Goal: Task Accomplishment & Management: Manage account settings

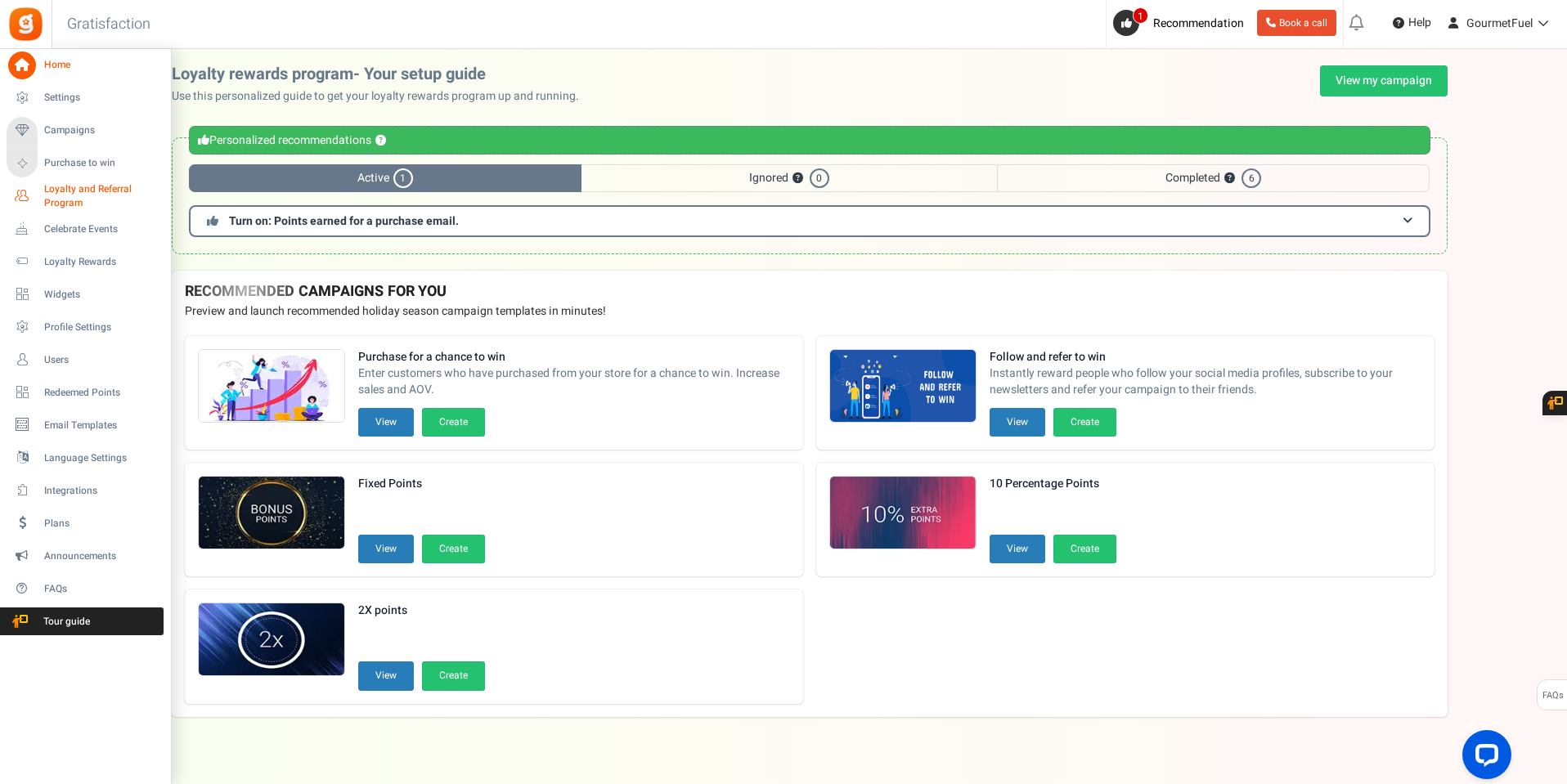
click at [88, 196] on span "Loyalty and Referral Program" at bounding box center [103, 196] width 119 height 28
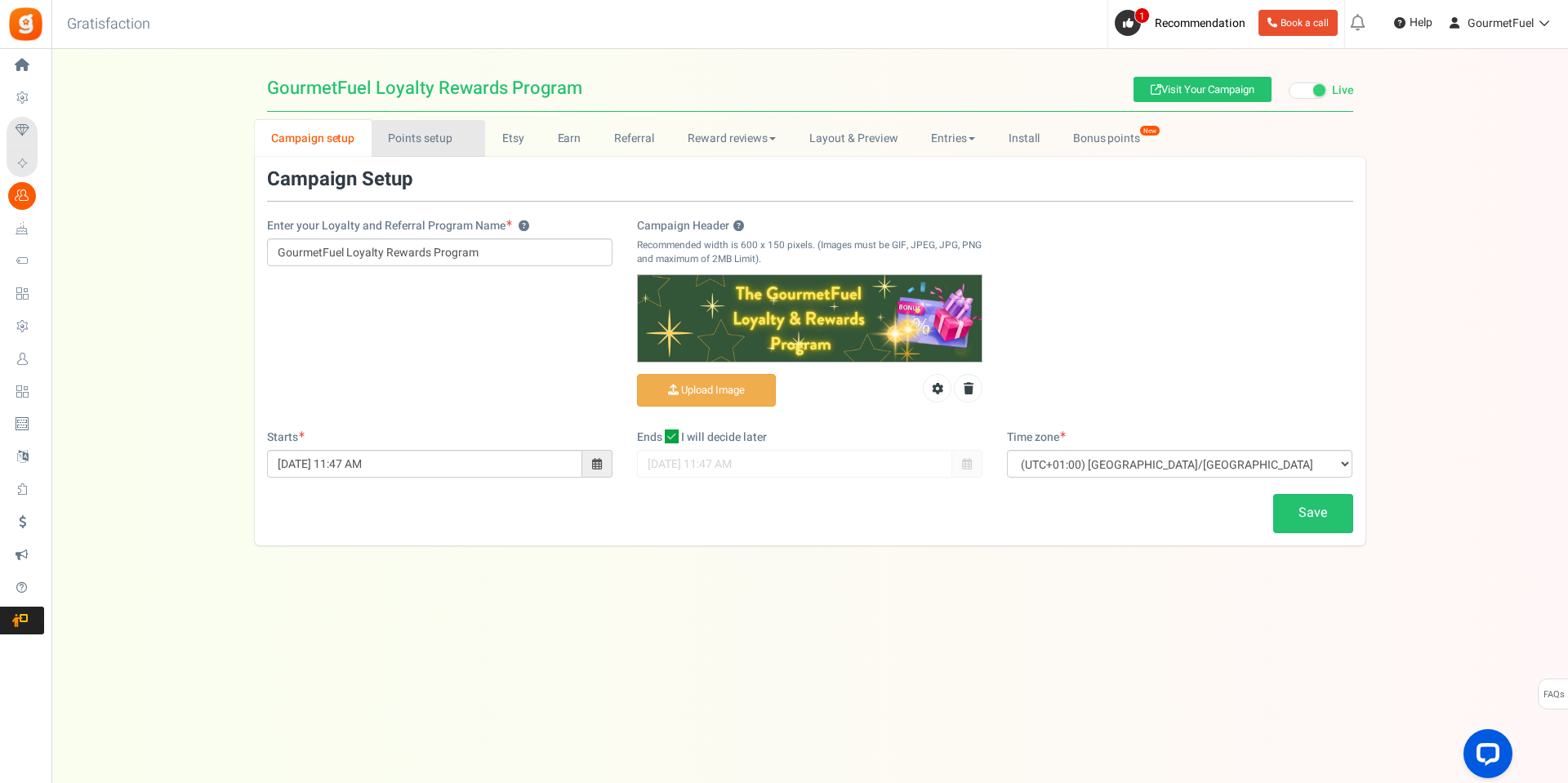
click at [432, 151] on link "Points setup New" at bounding box center [428, 138] width 113 height 37
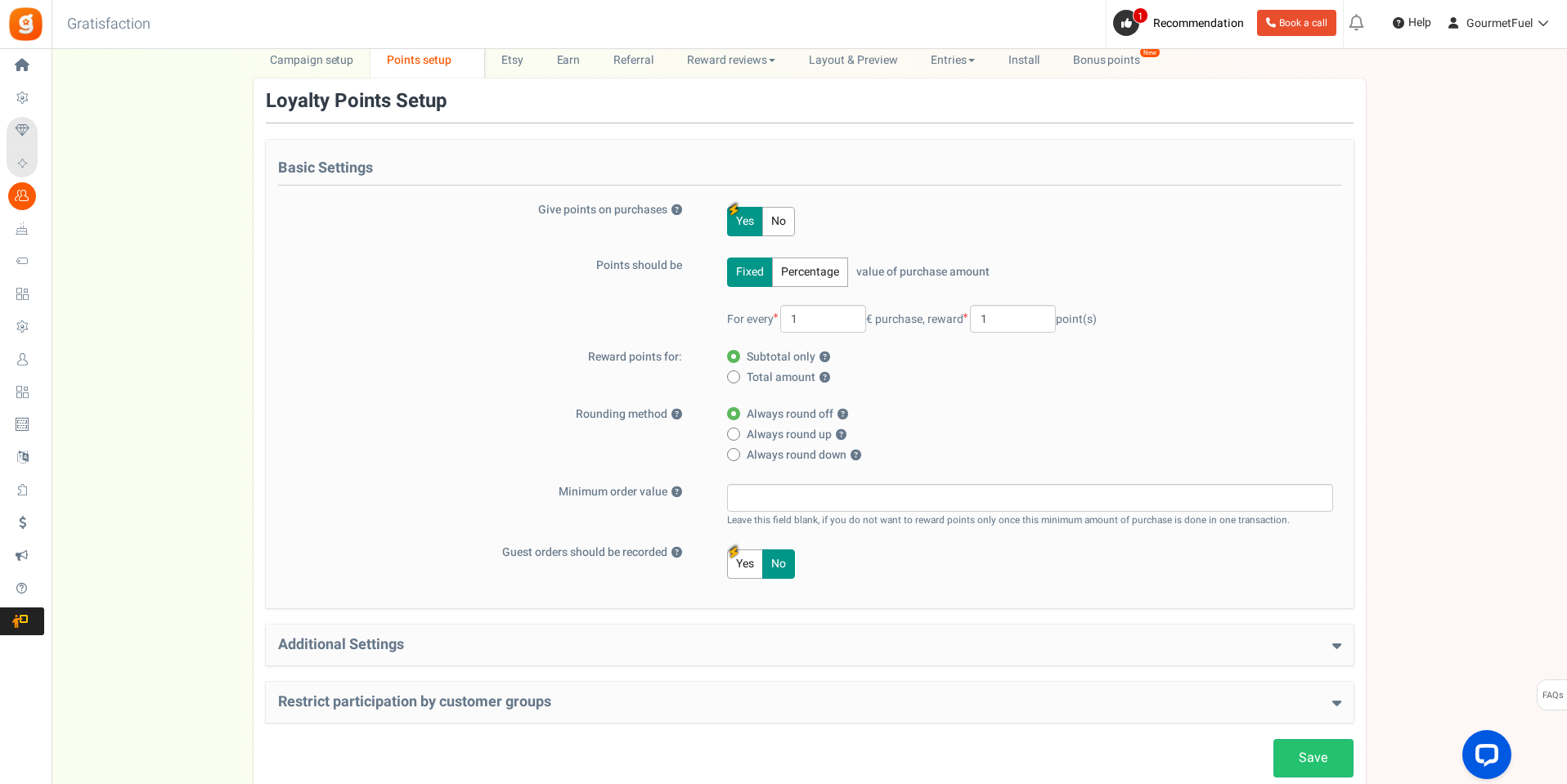
scroll to position [183, 0]
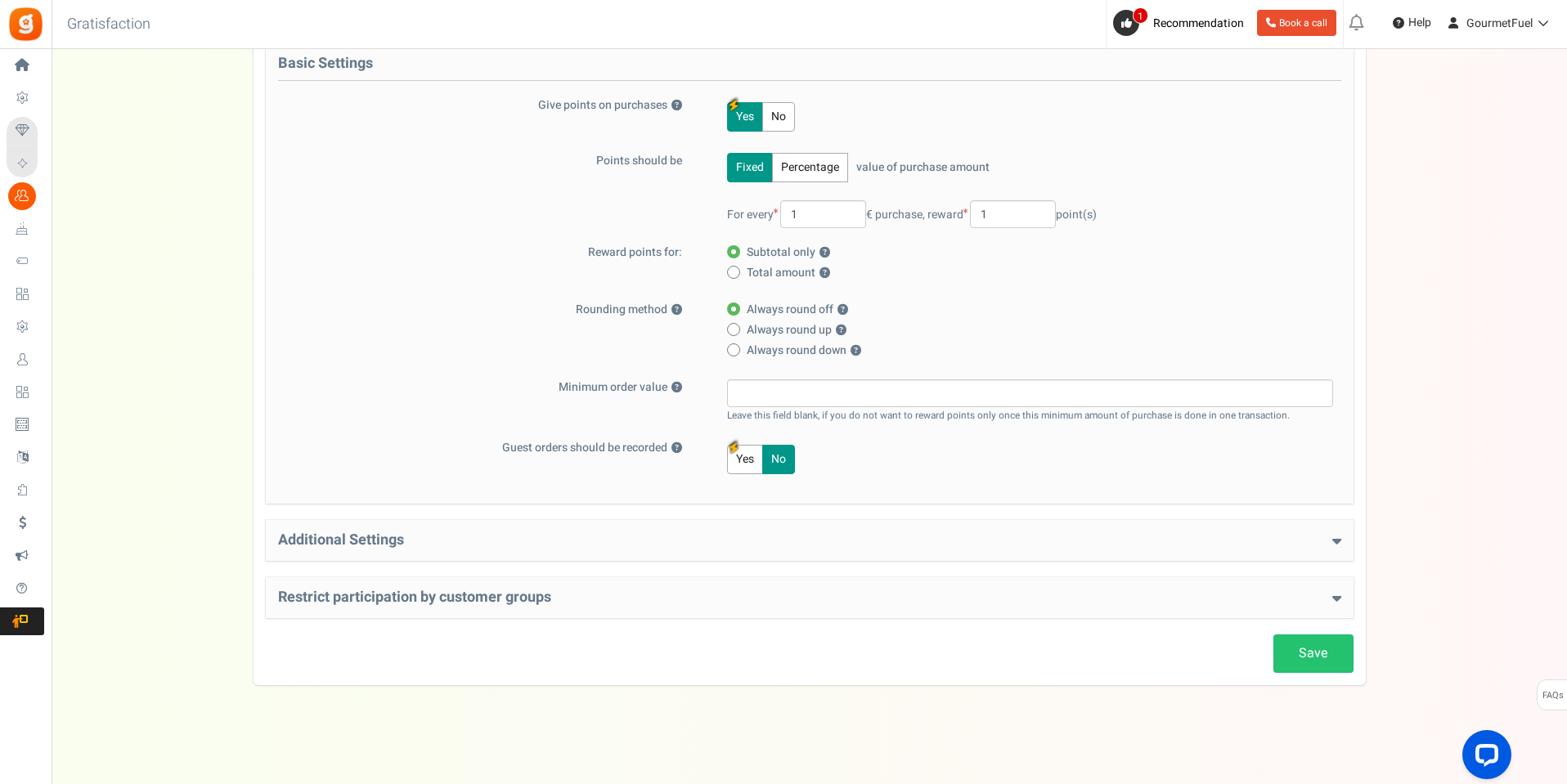
click at [671, 541] on h4 "Additional Settings" at bounding box center [809, 540] width 1063 height 16
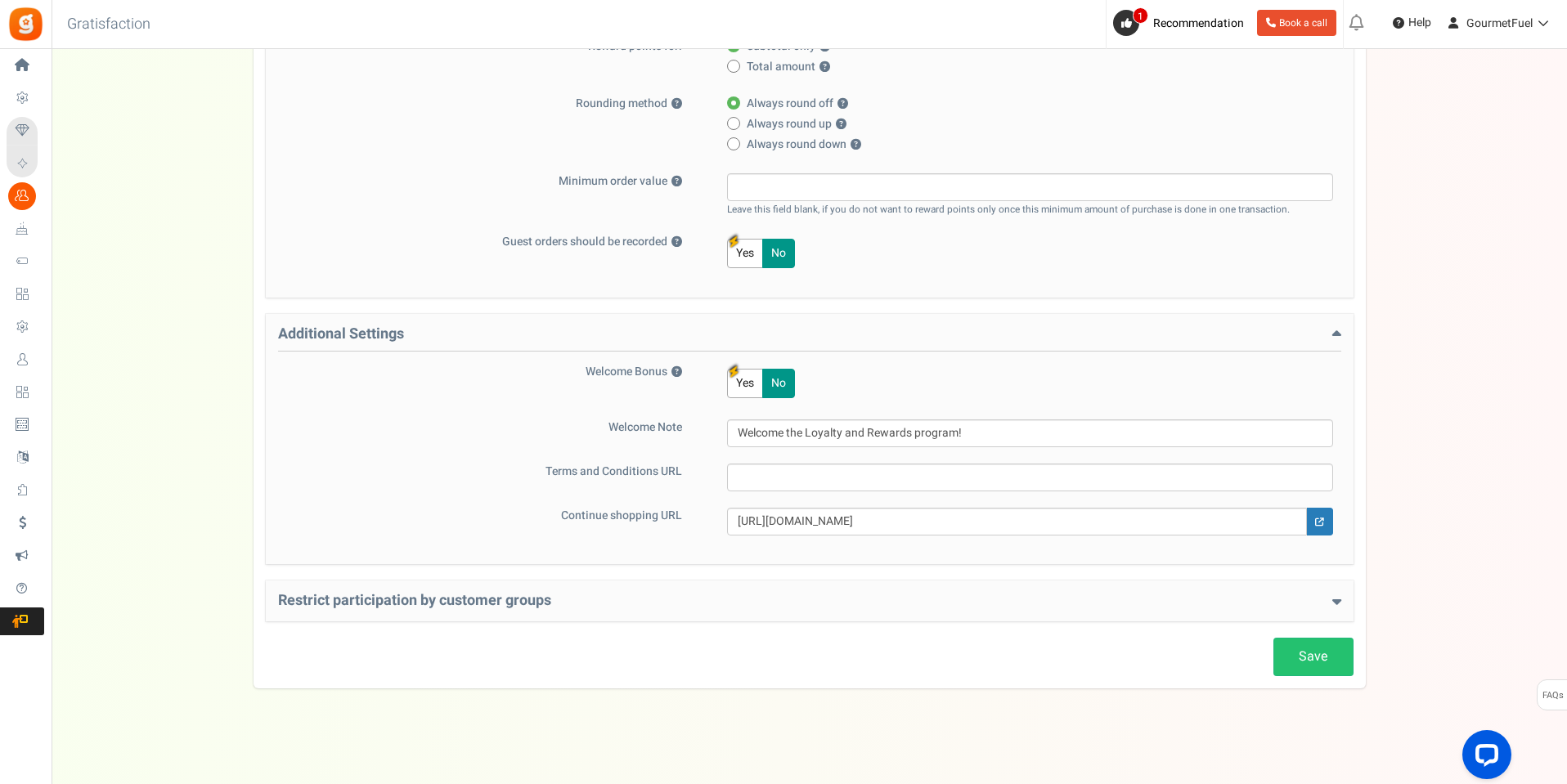
scroll to position [392, 0]
click at [656, 583] on div "Restrict participation by customer groups Restrict customer groups from partici…" at bounding box center [810, 597] width 1088 height 41
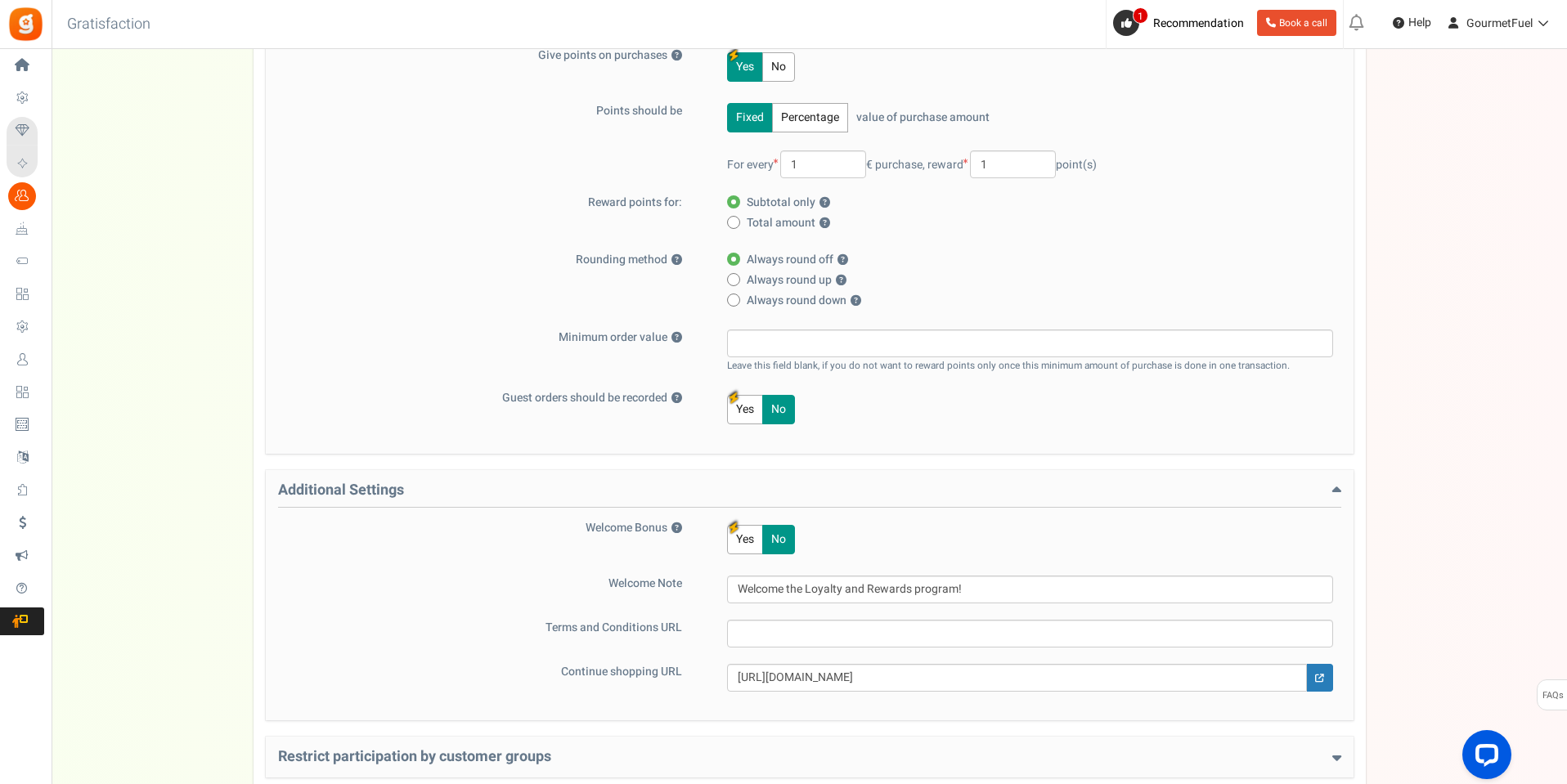
scroll to position [0, 0]
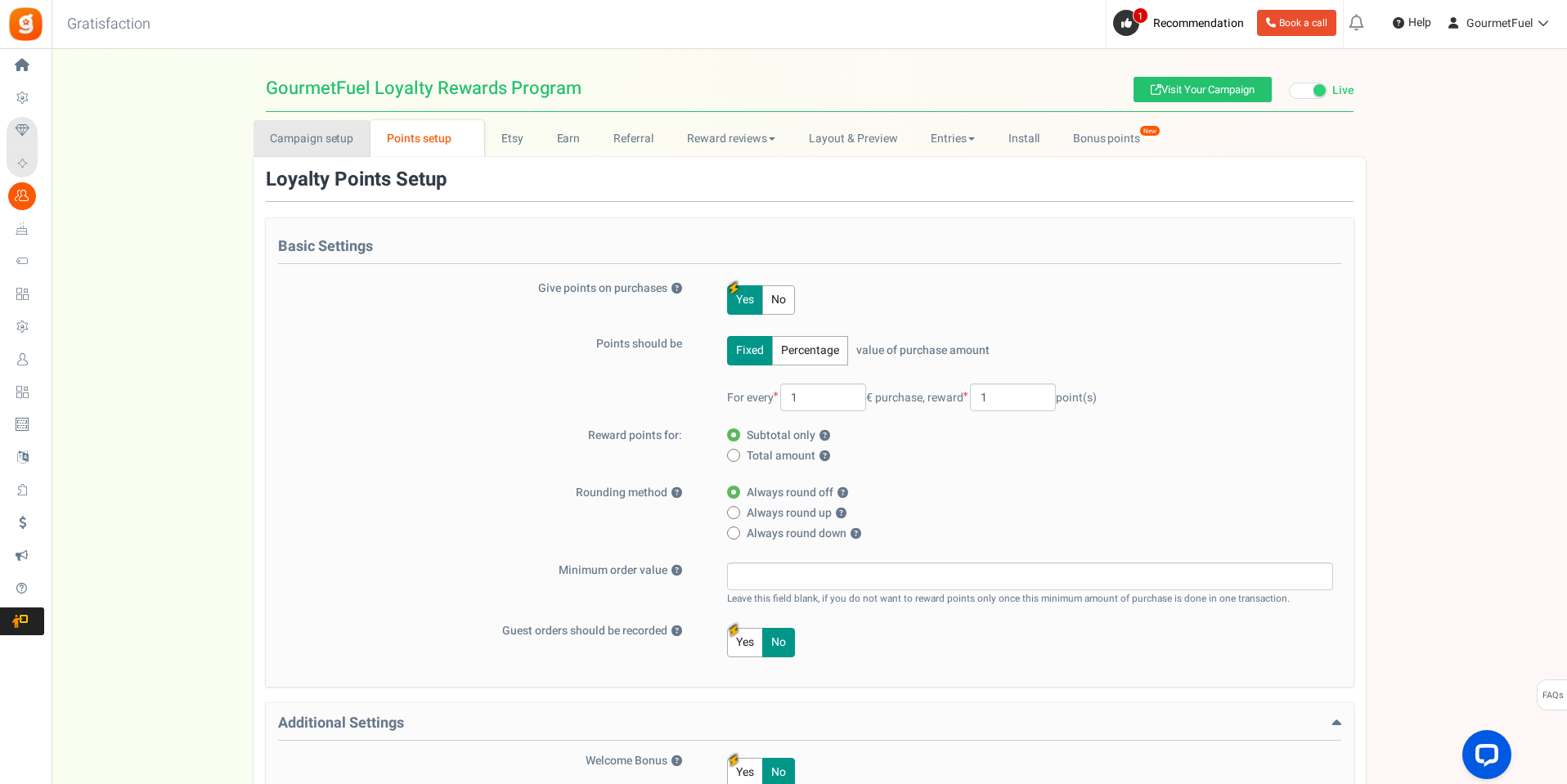
click at [314, 129] on link "Campaign setup" at bounding box center [312, 138] width 117 height 37
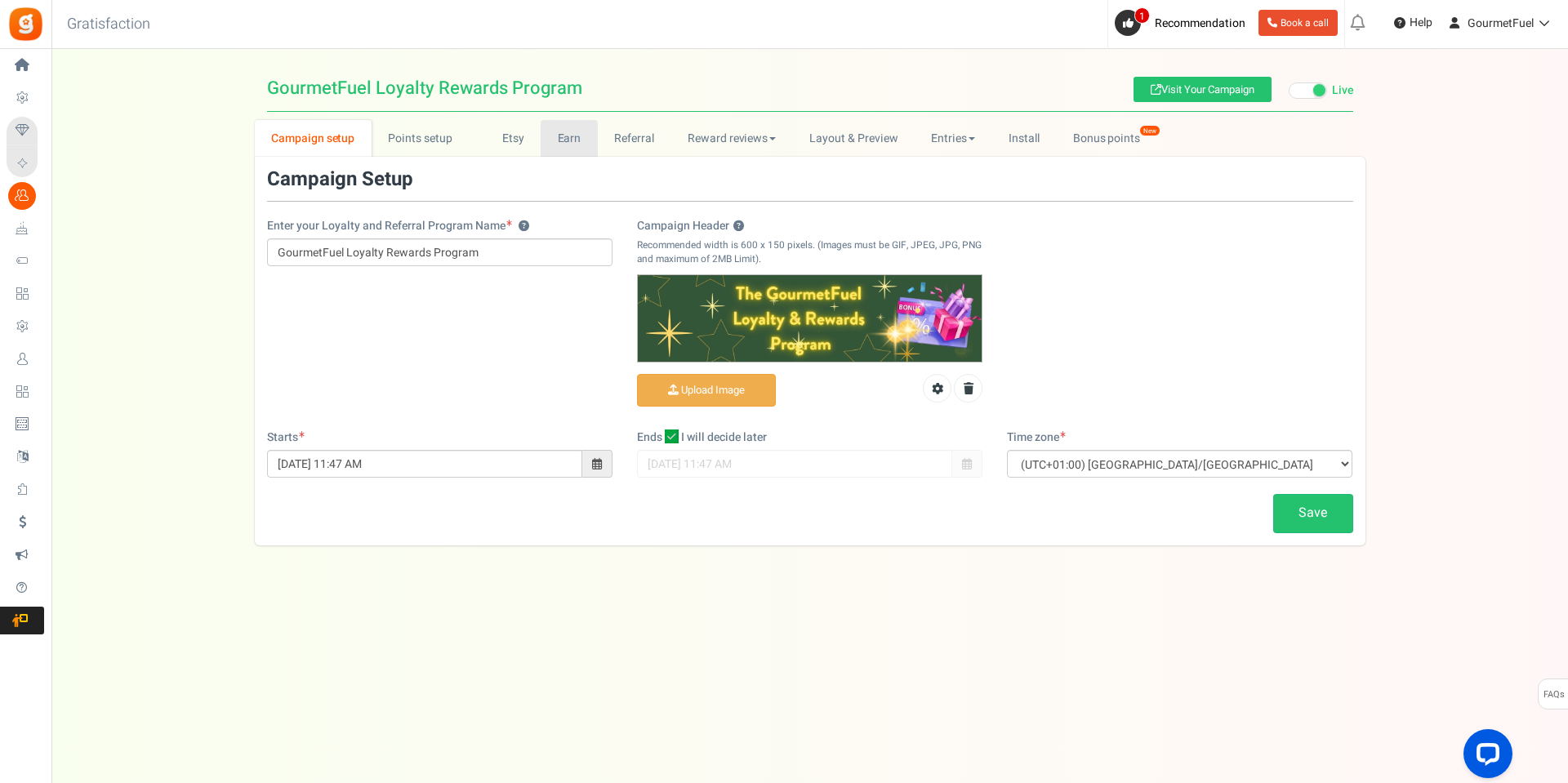
click at [566, 134] on link "Earn" at bounding box center [569, 138] width 57 height 37
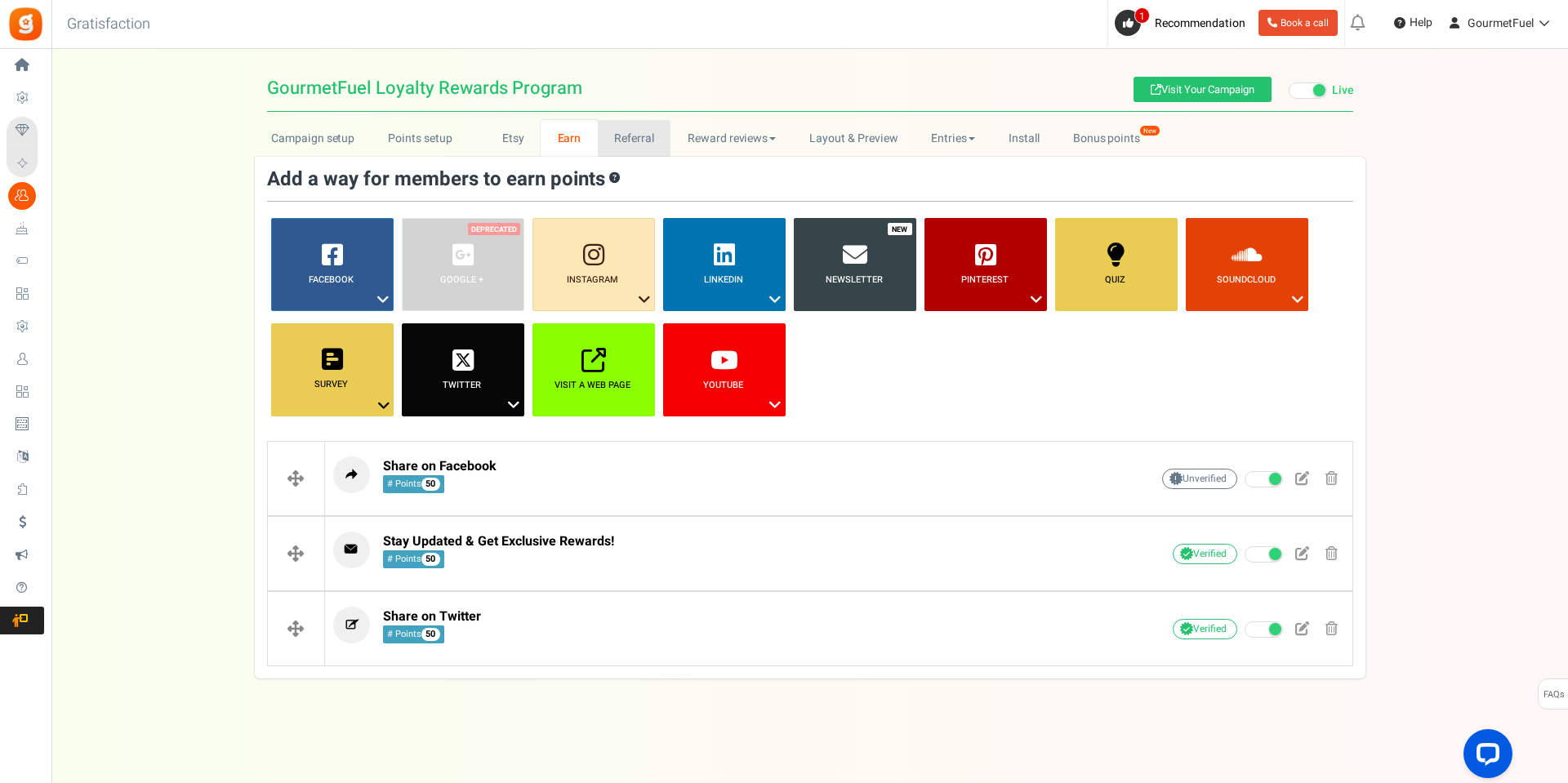
click at [625, 134] on link "Referral" at bounding box center [633, 138] width 73 height 37
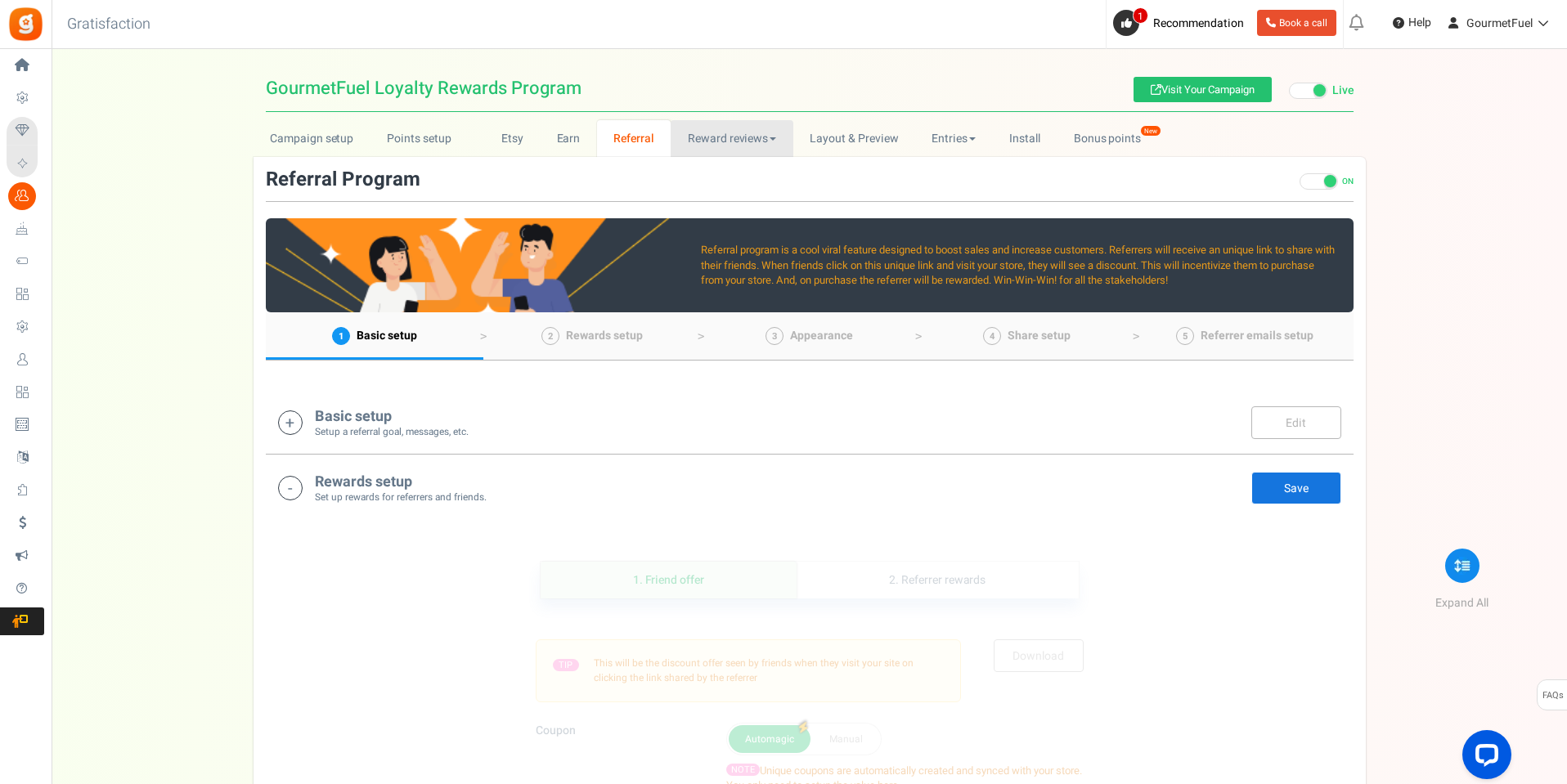
click at [722, 130] on link "Reward reviews" at bounding box center [732, 138] width 122 height 37
click at [832, 133] on link "Layout & Preview" at bounding box center [854, 138] width 122 height 37
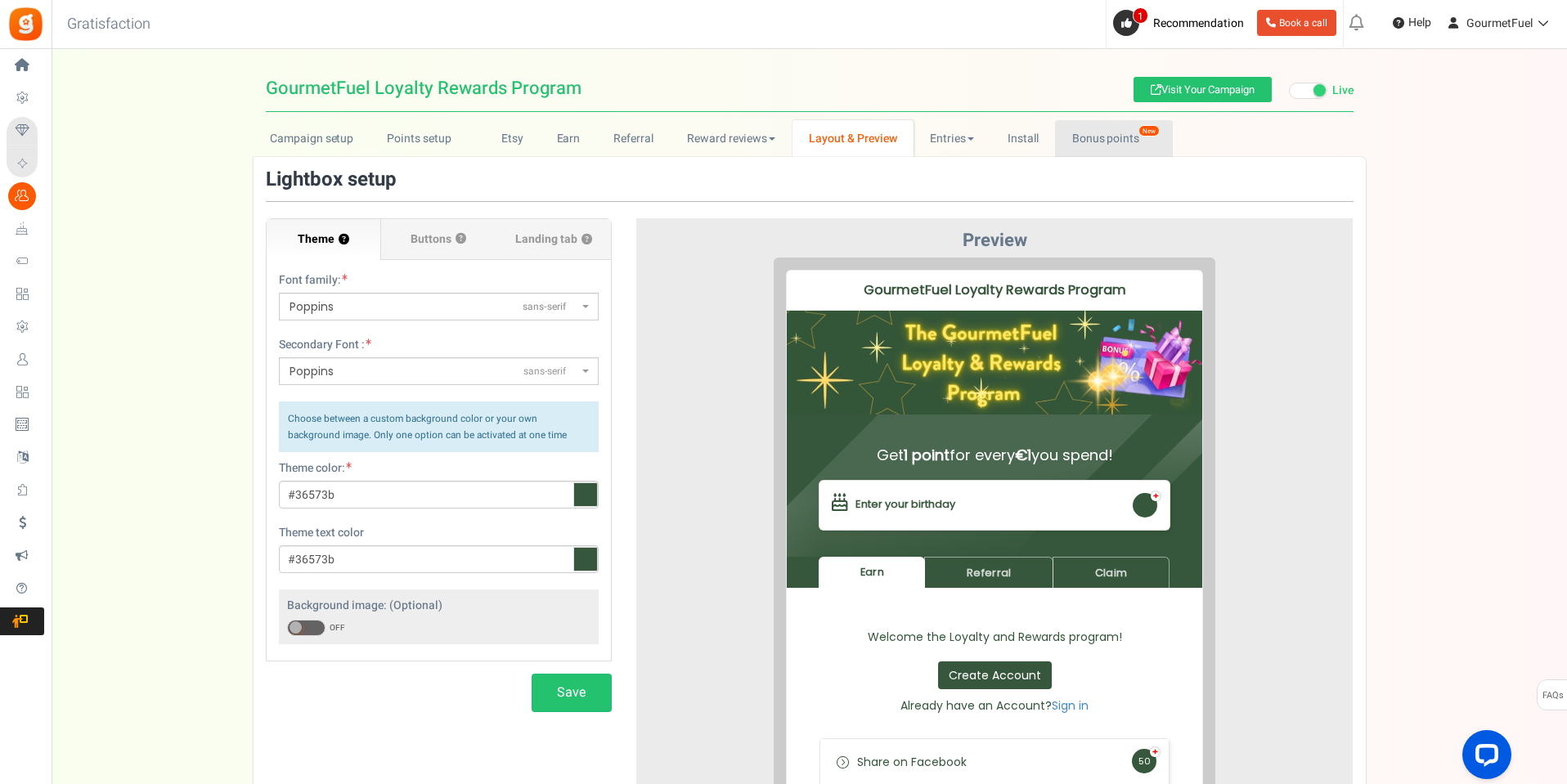
click at [1086, 147] on link "Bonus points New" at bounding box center [1114, 138] width 117 height 37
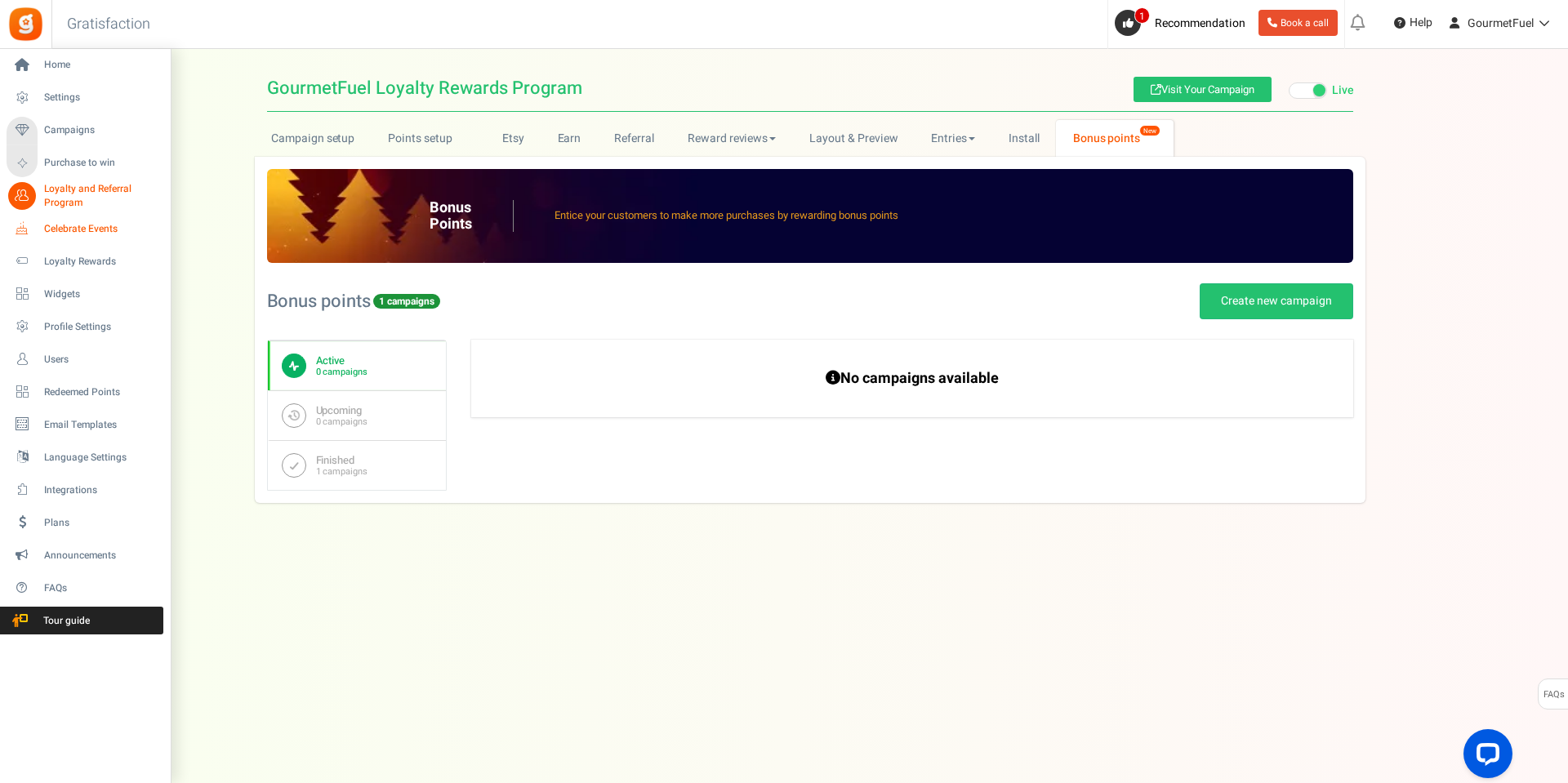
click at [106, 226] on span "Celebrate Events" at bounding box center [101, 229] width 114 height 14
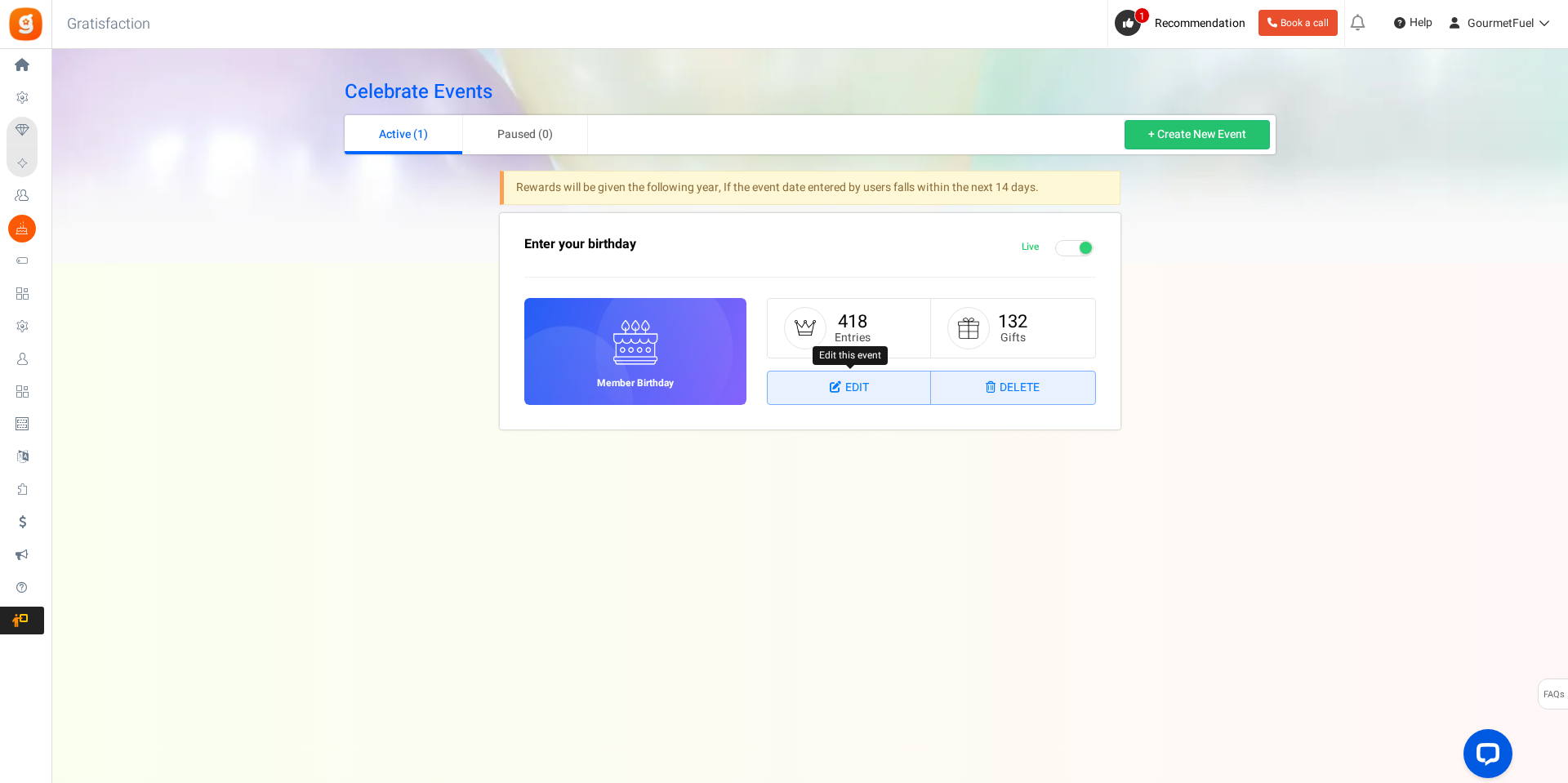
click at [871, 399] on link "Edit" at bounding box center [849, 388] width 163 height 32
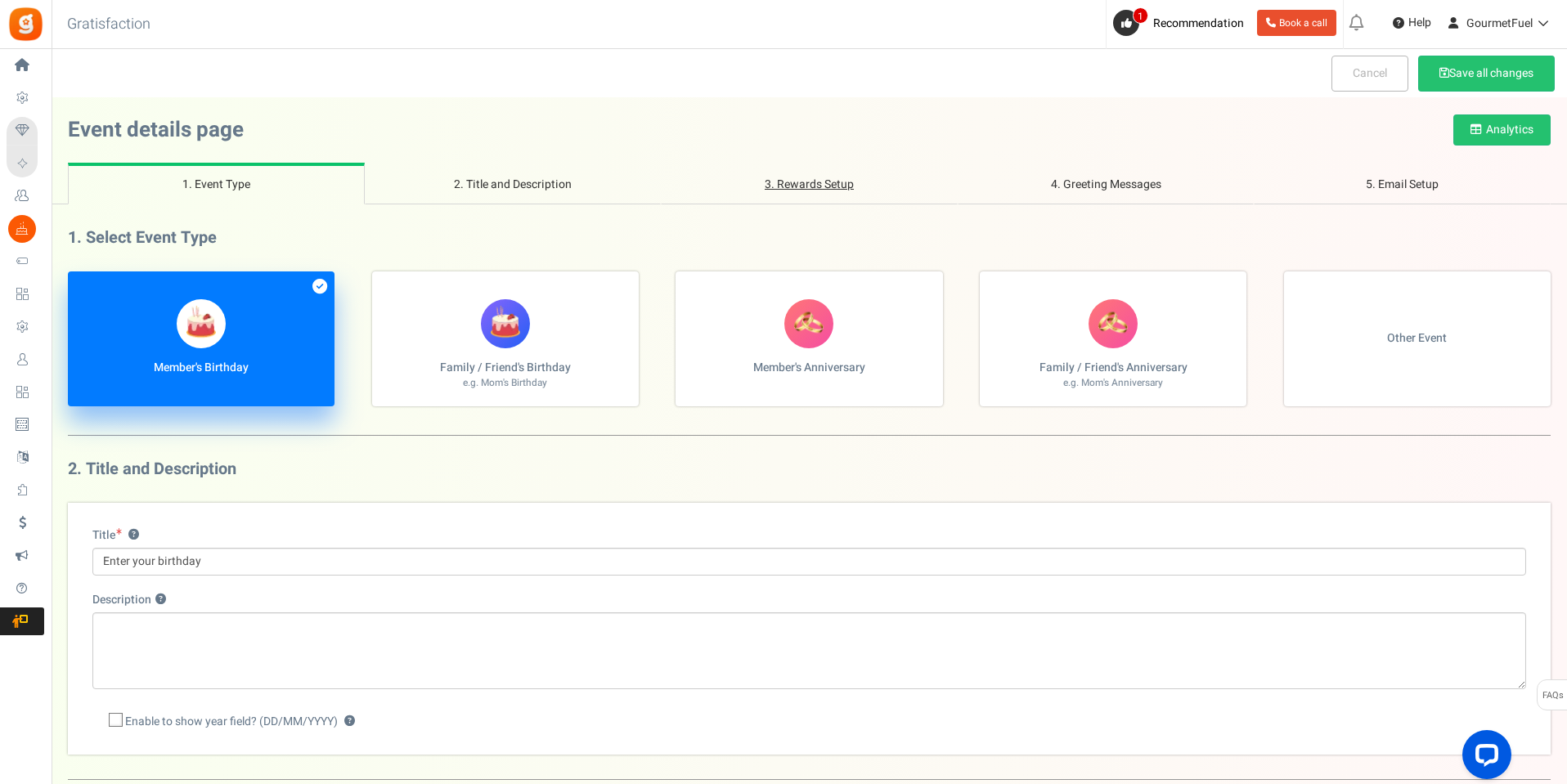
click at [811, 188] on link "3. Rewards Setup" at bounding box center [809, 184] width 297 height 42
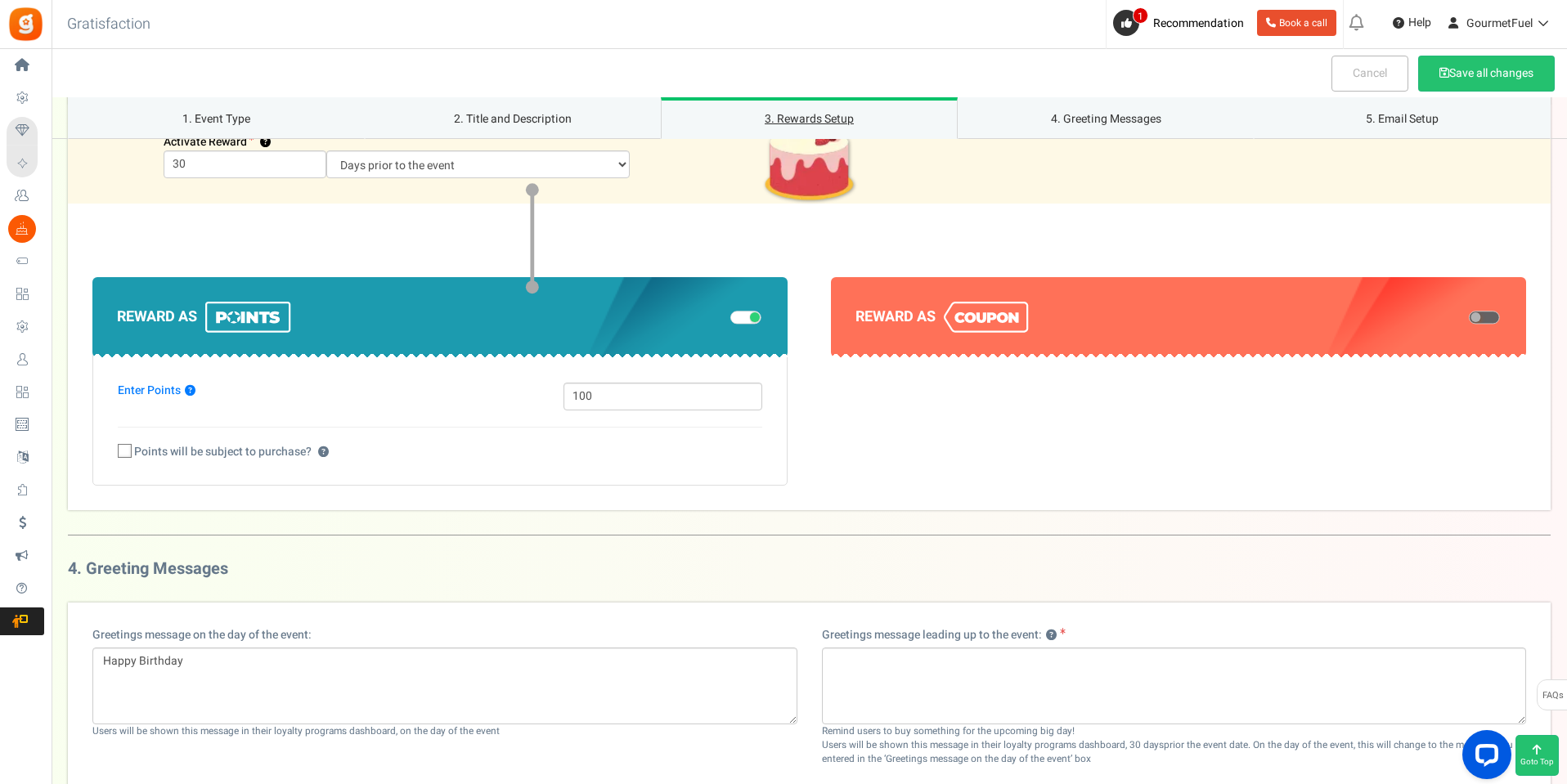
scroll to position [1212, 0]
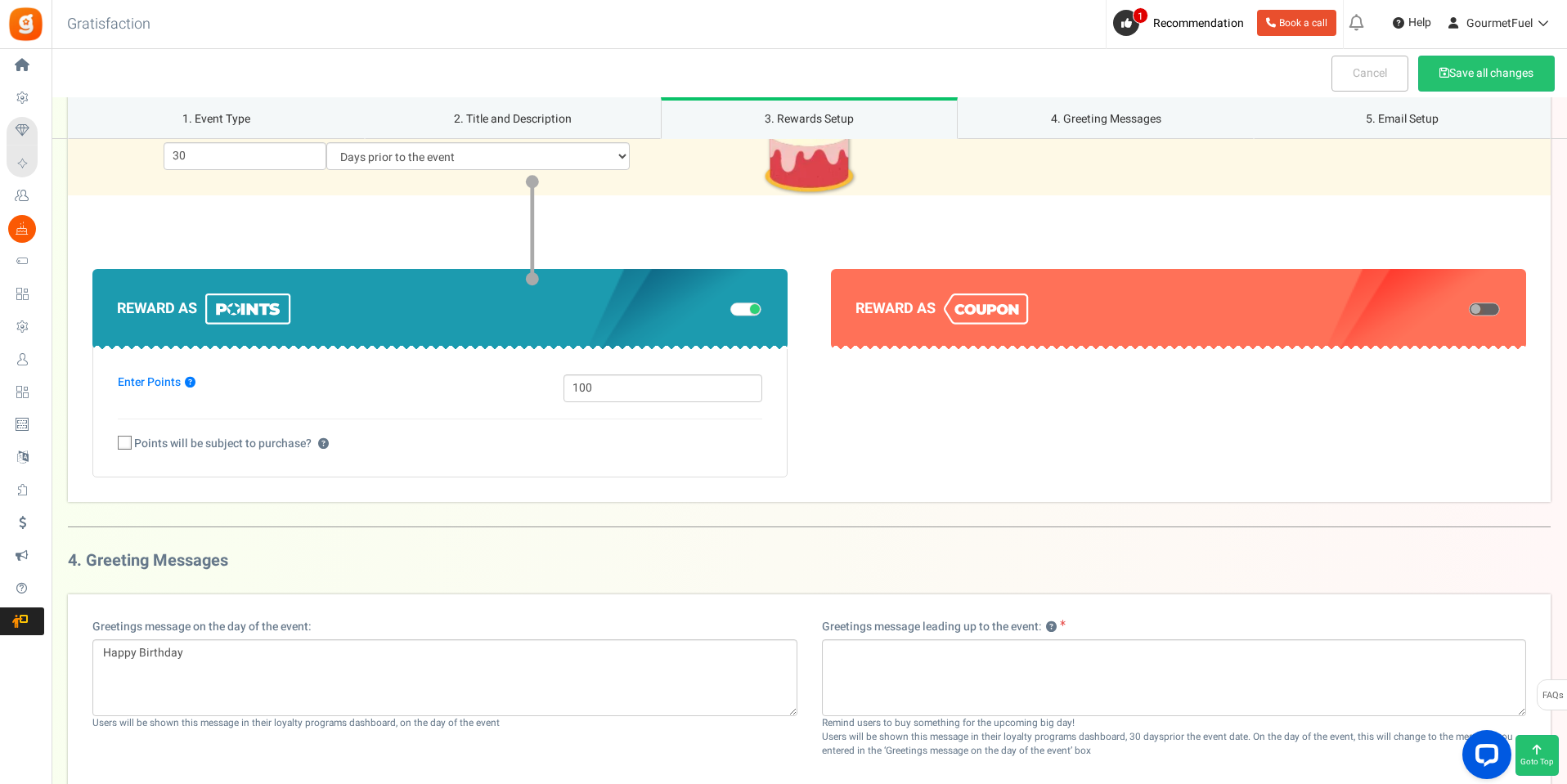
click at [1496, 309] on span at bounding box center [1484, 309] width 31 height 13
click at [1469, 309] on input "checkbox" at bounding box center [1469, 310] width 0 height 9
select select "1"
select select
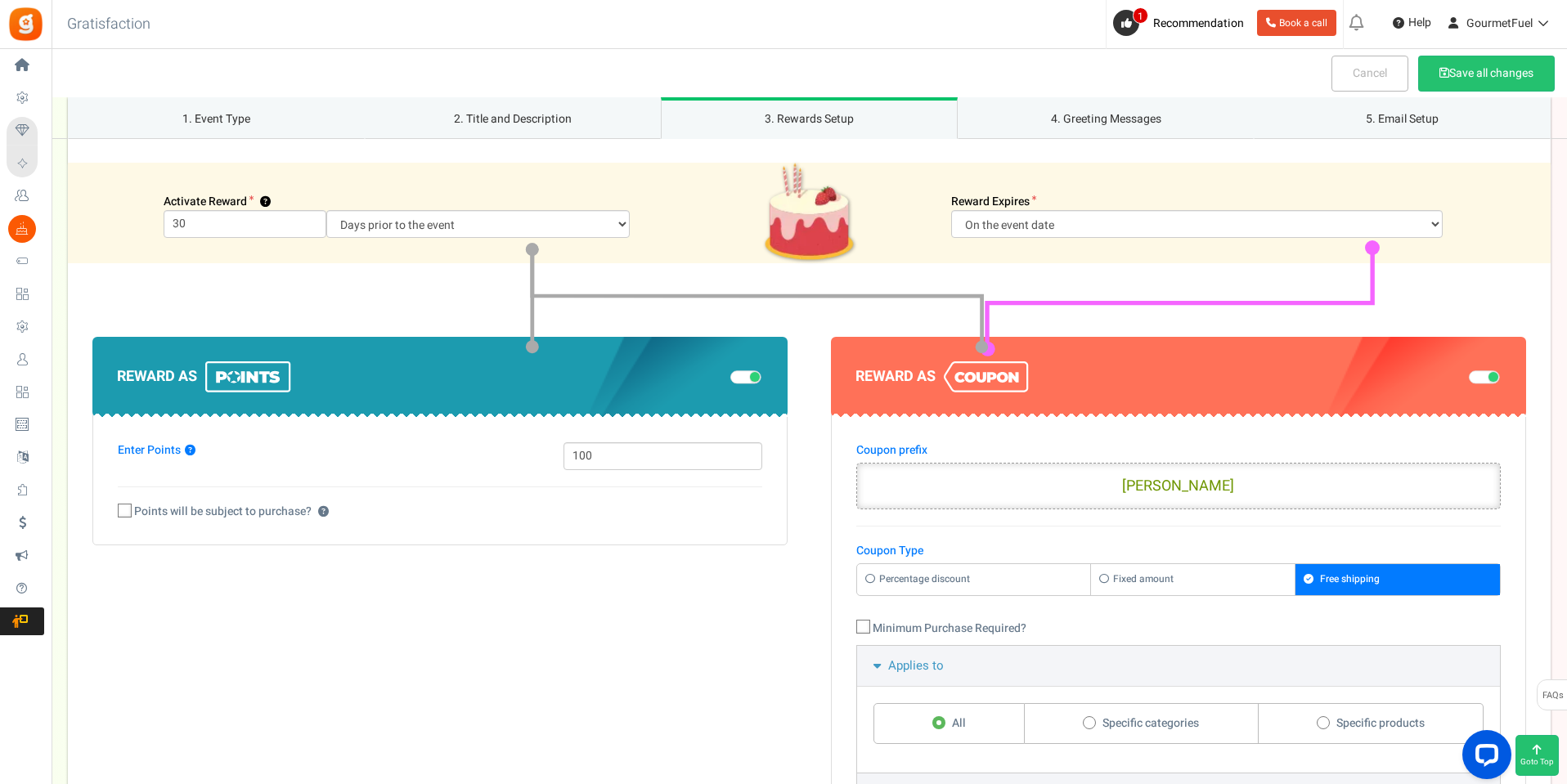
scroll to position [967, 0]
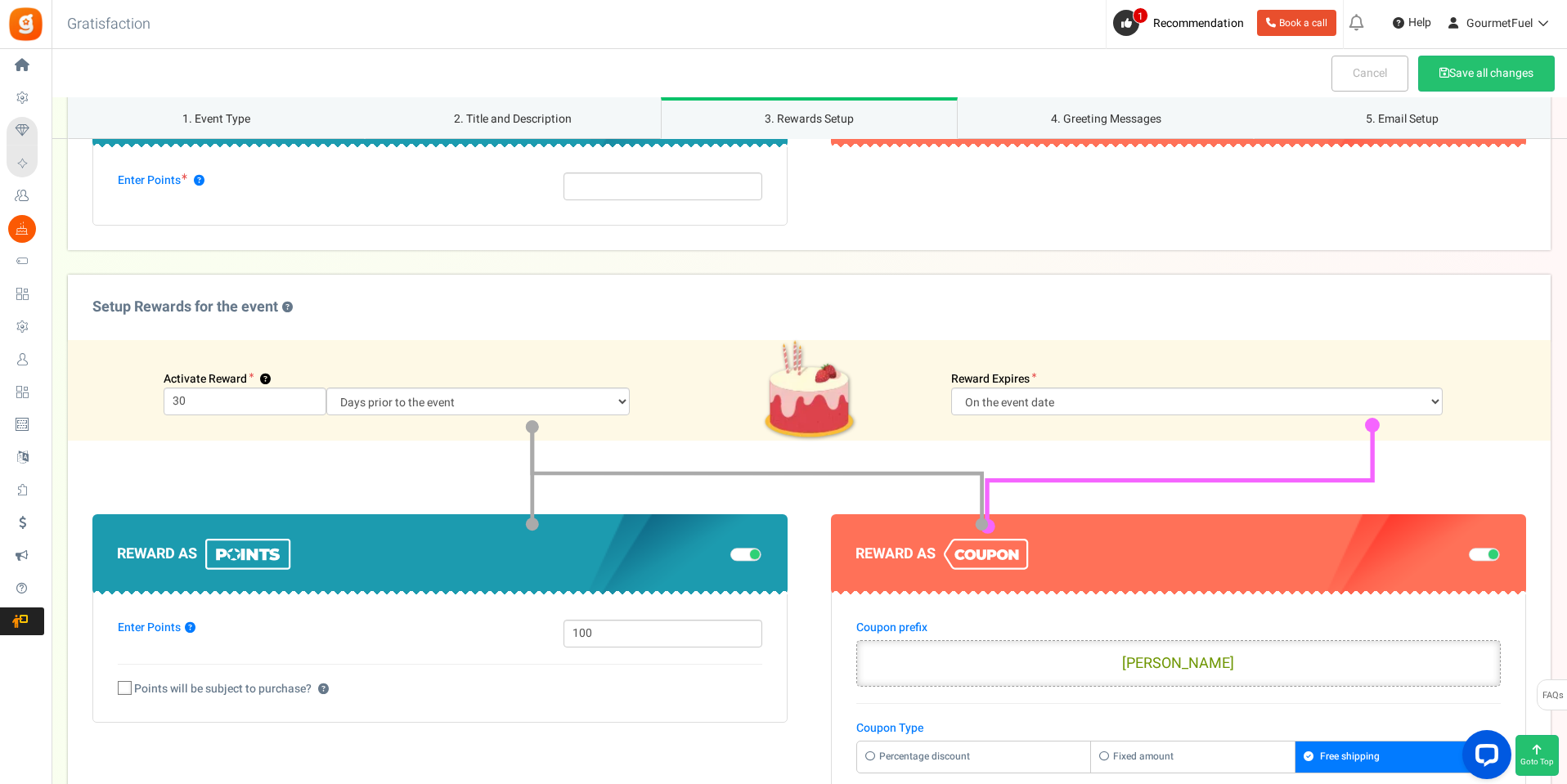
click at [1464, 551] on div at bounding box center [1481, 554] width 41 height 17
click at [1478, 552] on span at bounding box center [1484, 554] width 31 height 13
click at [1469, 552] on input "checkbox" at bounding box center [1469, 555] width 0 height 9
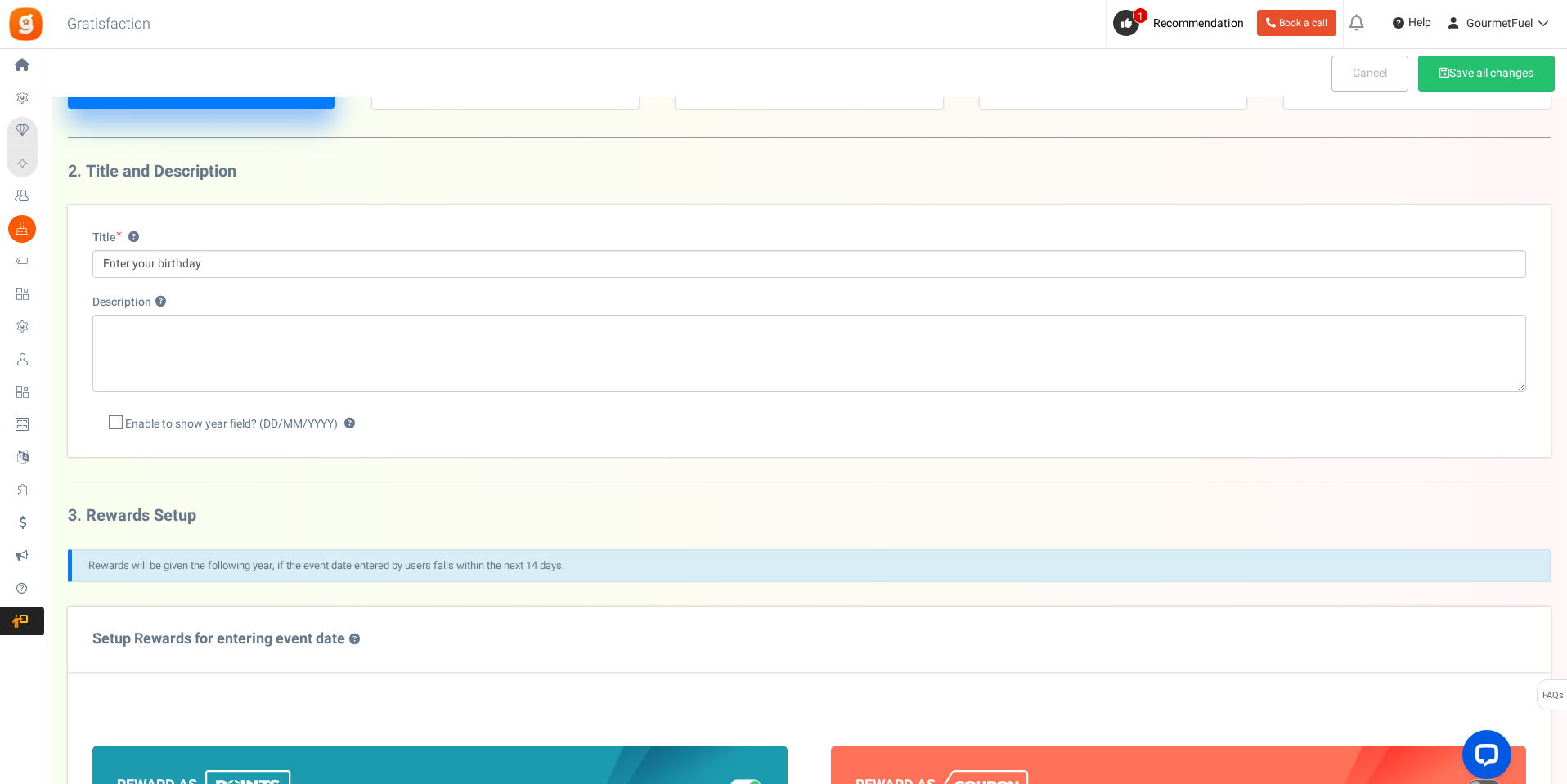
scroll to position [0, 0]
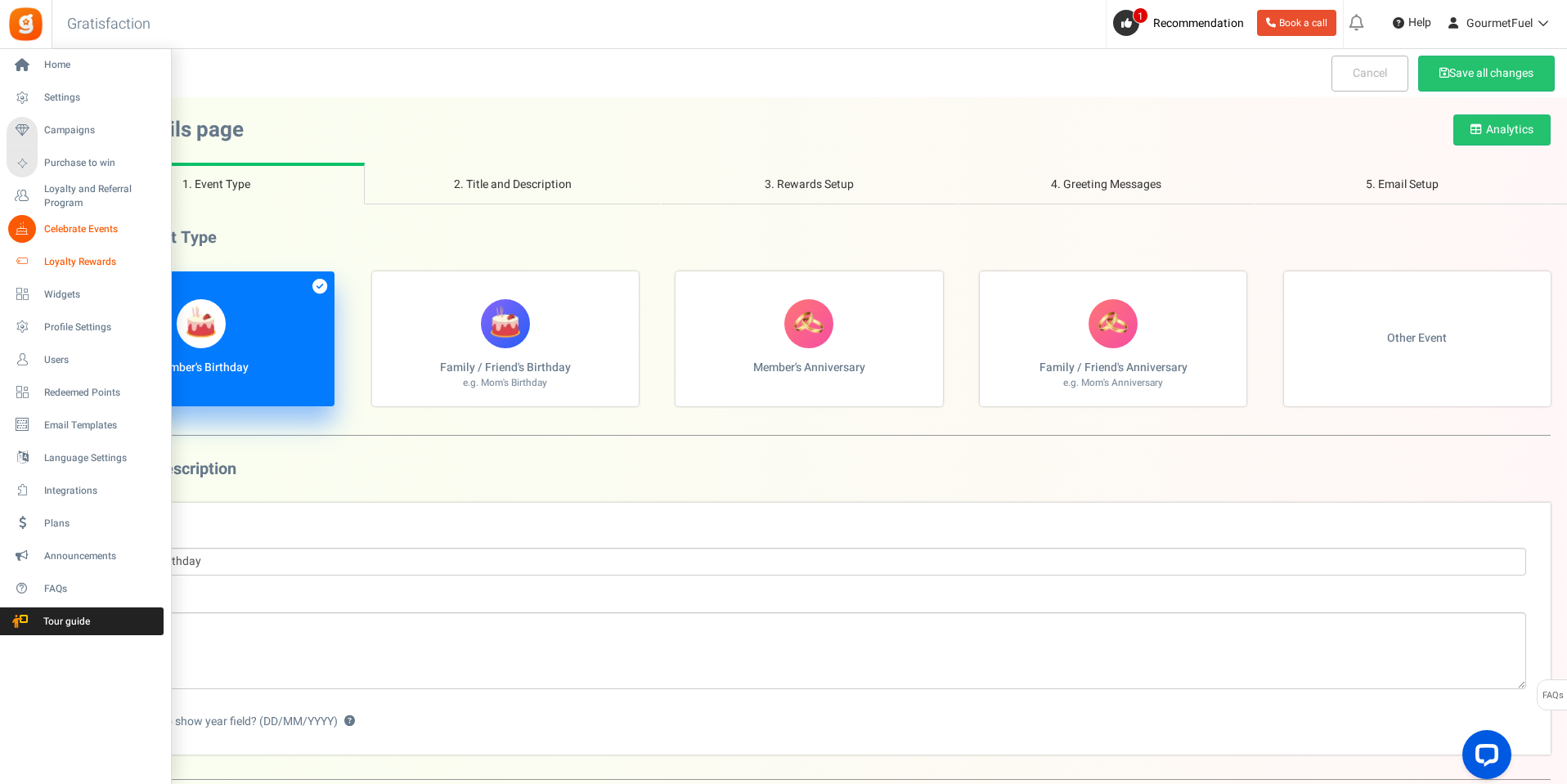
click at [79, 258] on span "Loyalty Rewards" at bounding box center [101, 261] width 115 height 14
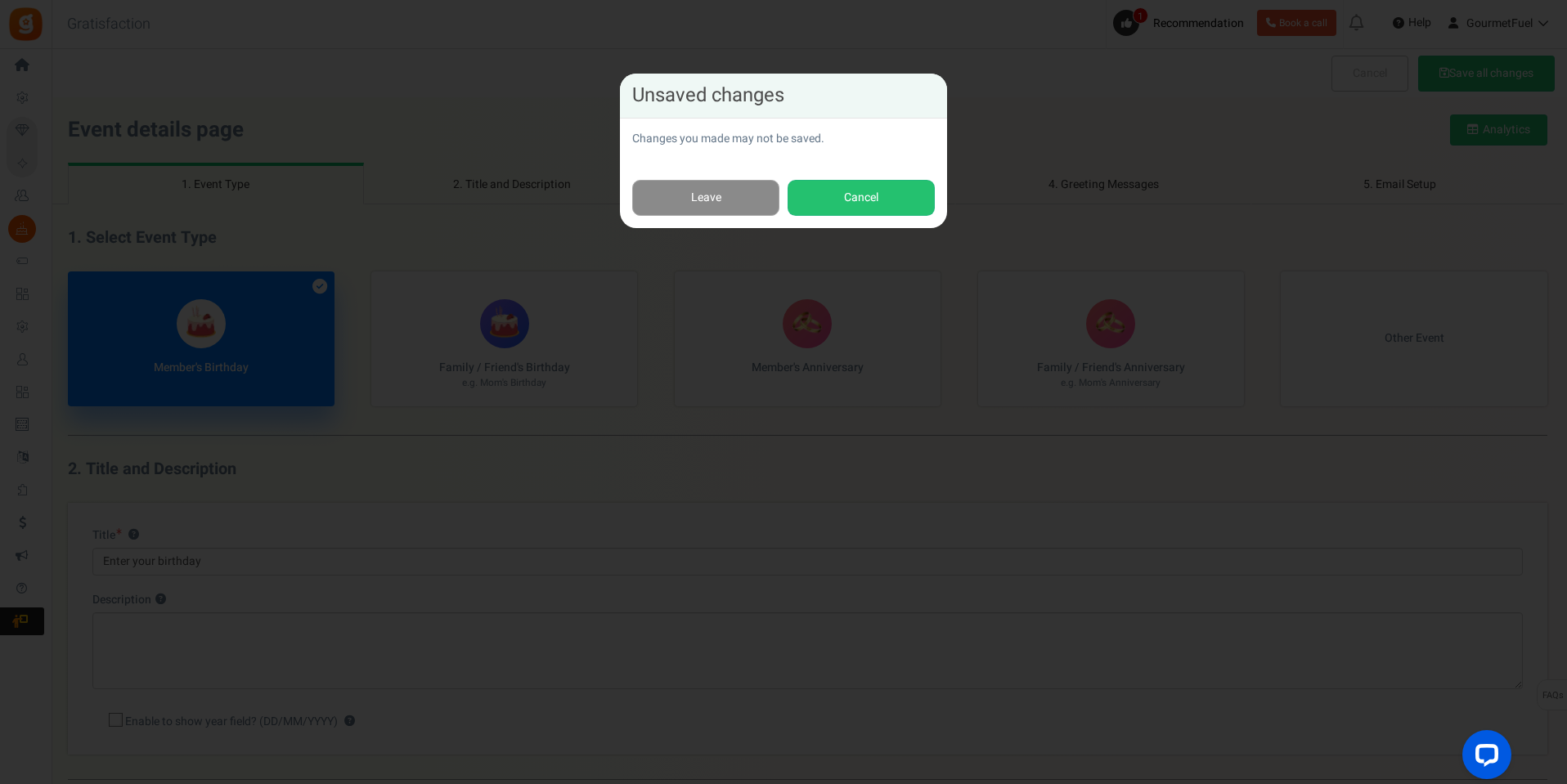
click at [707, 206] on link "Leave" at bounding box center [706, 198] width 147 height 37
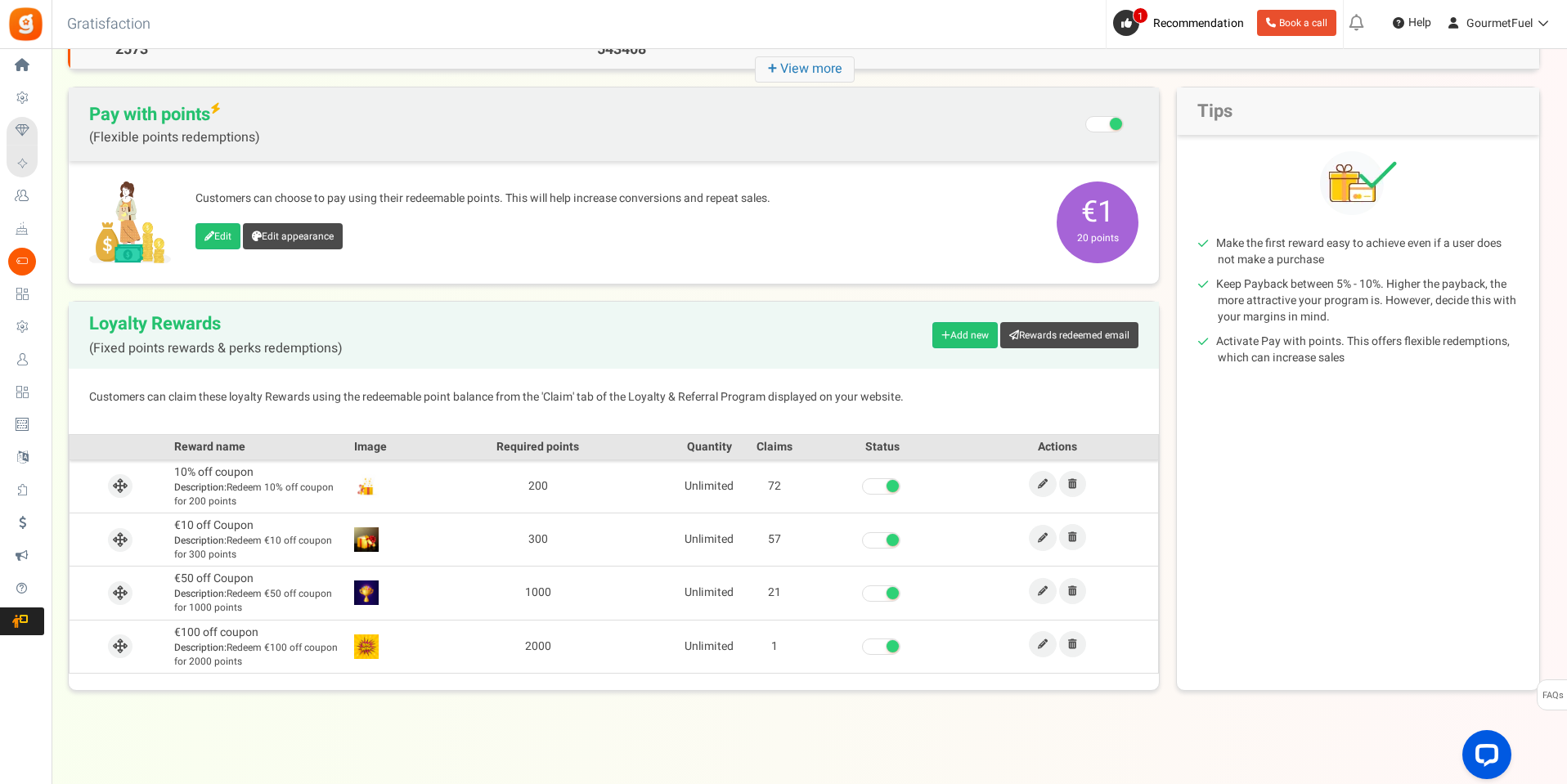
scroll to position [131, 0]
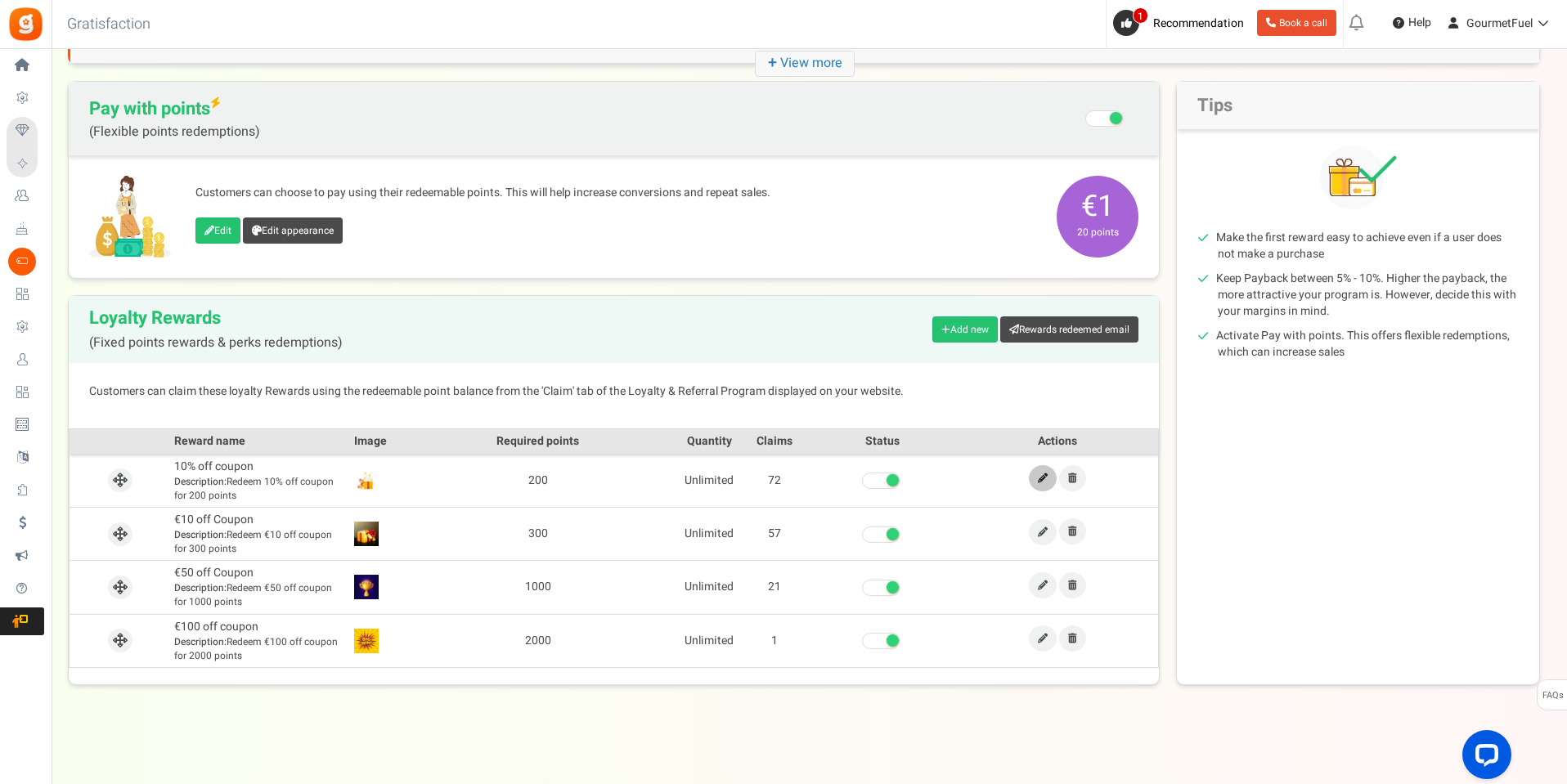
click at [1049, 474] on link at bounding box center [1042, 478] width 28 height 26
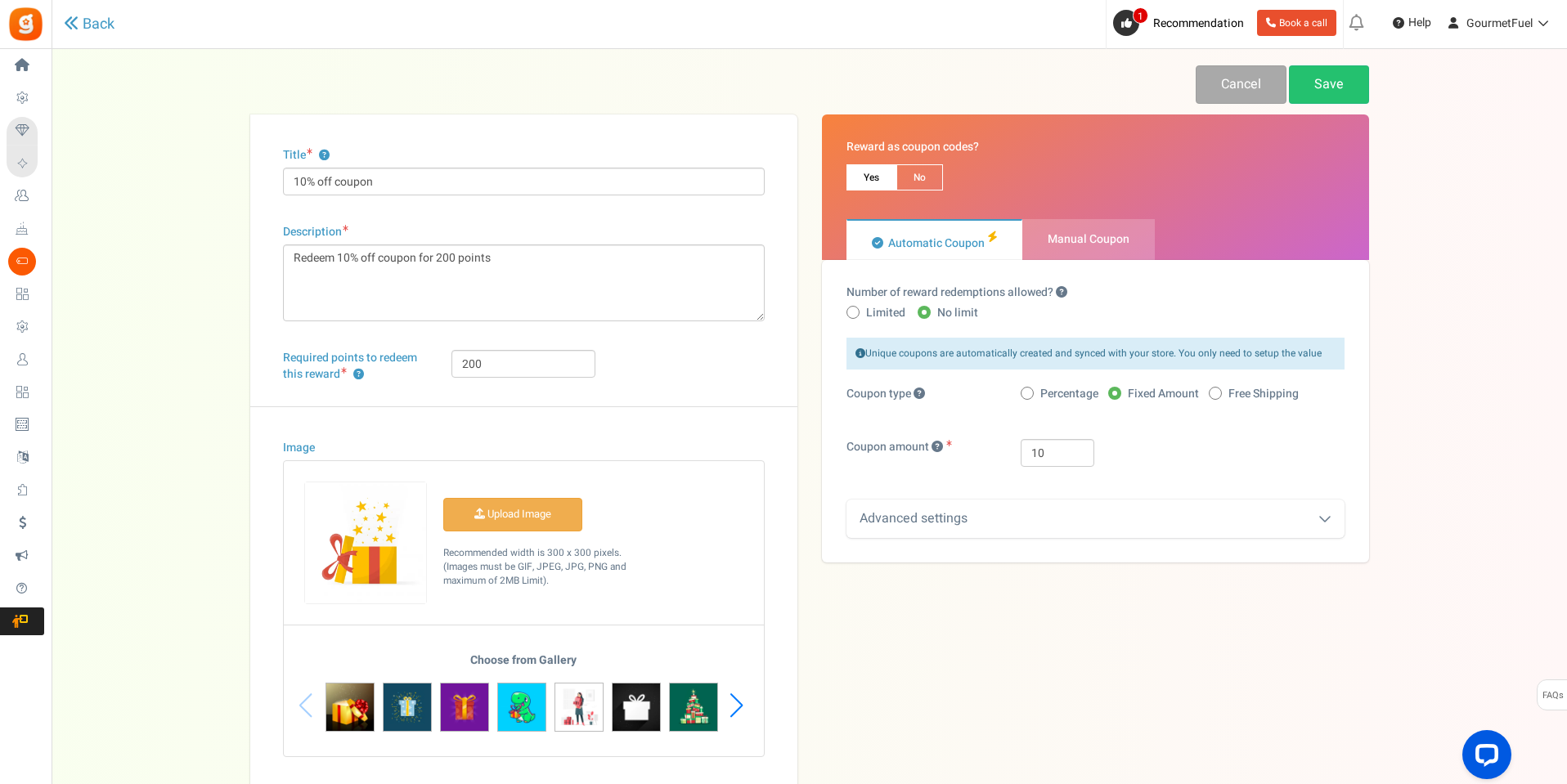
click at [1061, 510] on div "Advanced settings" at bounding box center [1096, 519] width 498 height 38
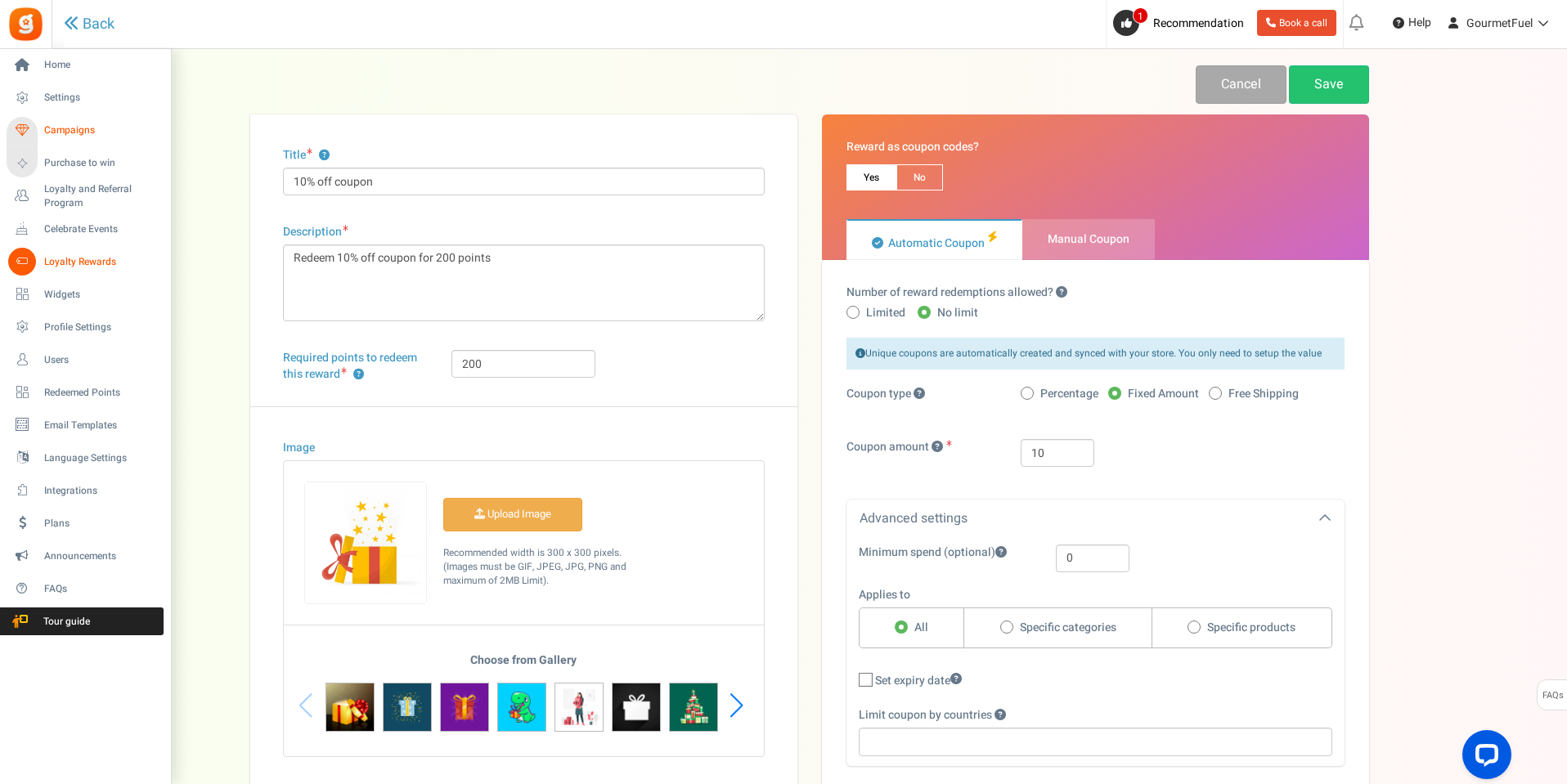
click at [83, 137] on span "Campaigns" at bounding box center [101, 130] width 115 height 14
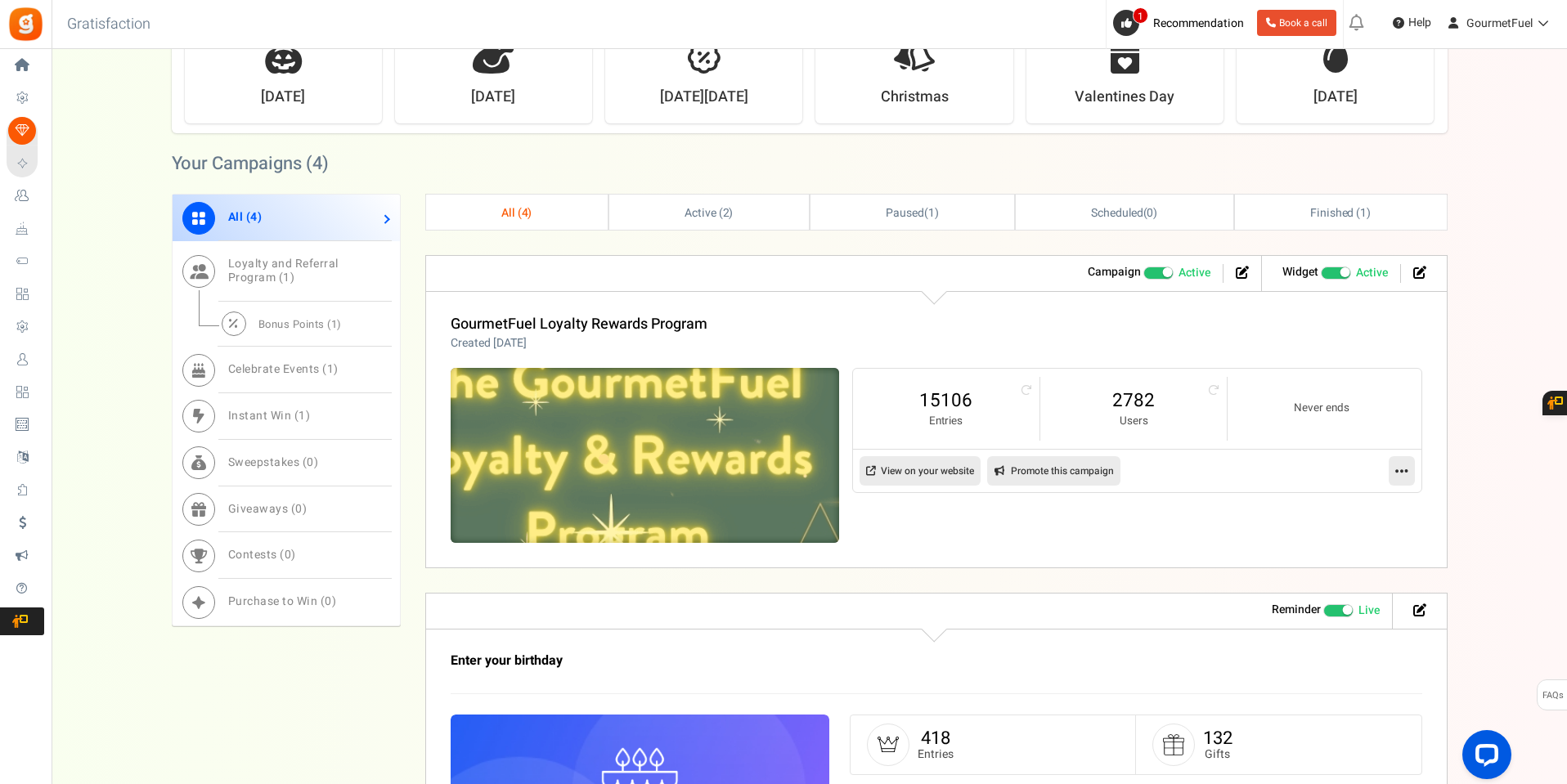
scroll to position [654, 0]
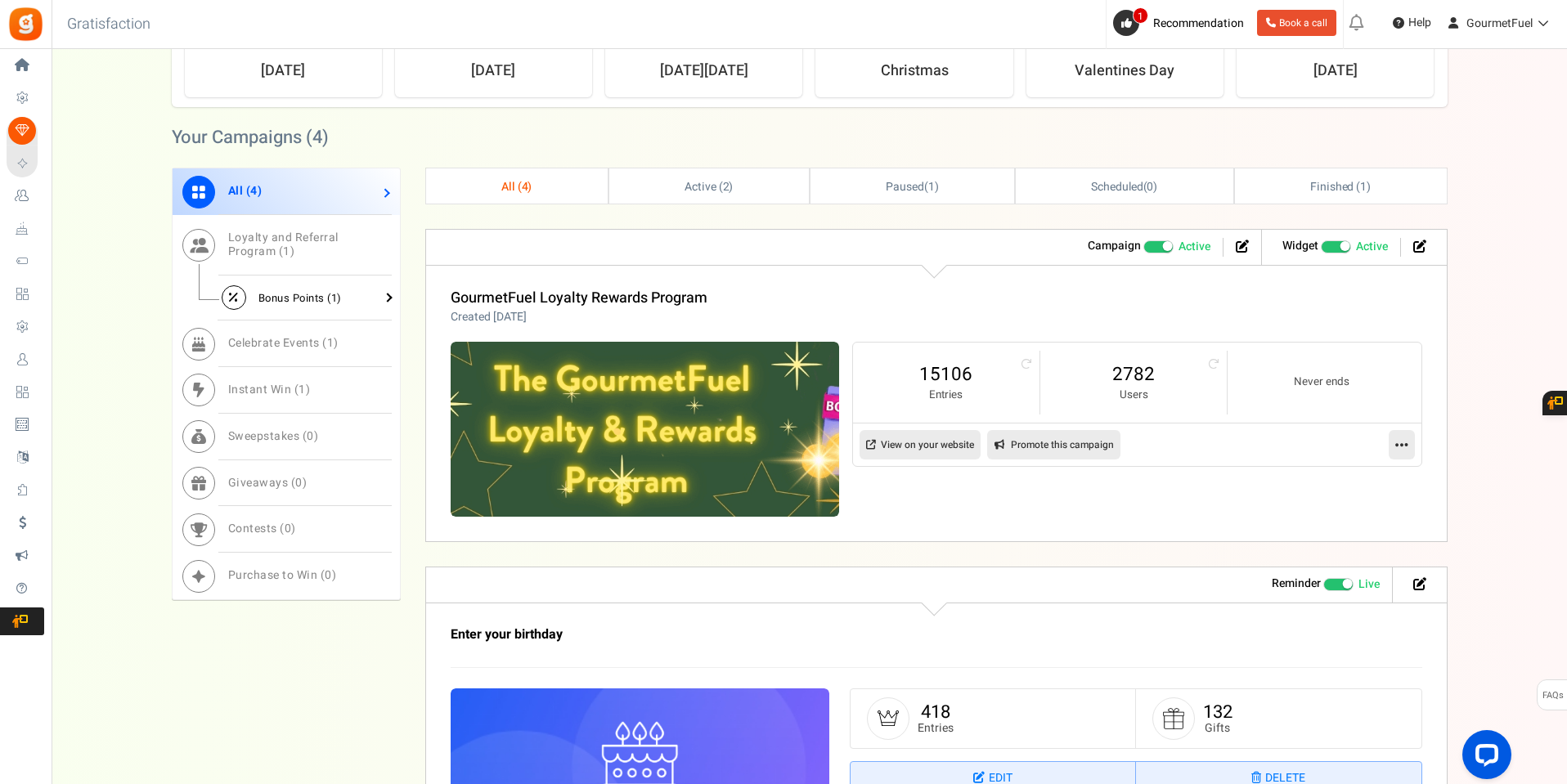
click at [282, 300] on span "Bonus Points ( 1 )" at bounding box center [300, 298] width 83 height 15
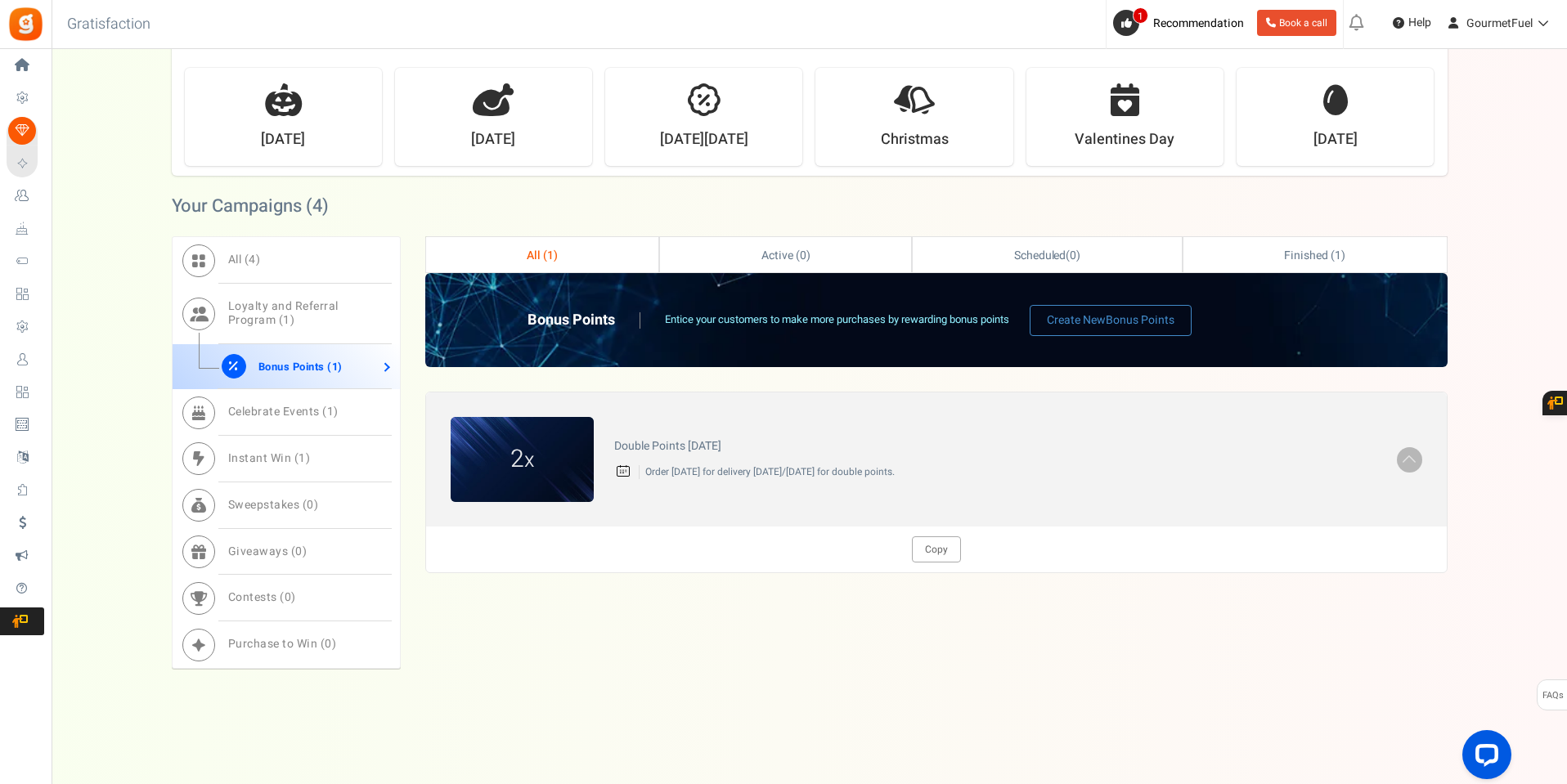
scroll to position [586, 0]
click at [306, 318] on link "Loyalty and Referral Program ( 1 )" at bounding box center [286, 313] width 227 height 60
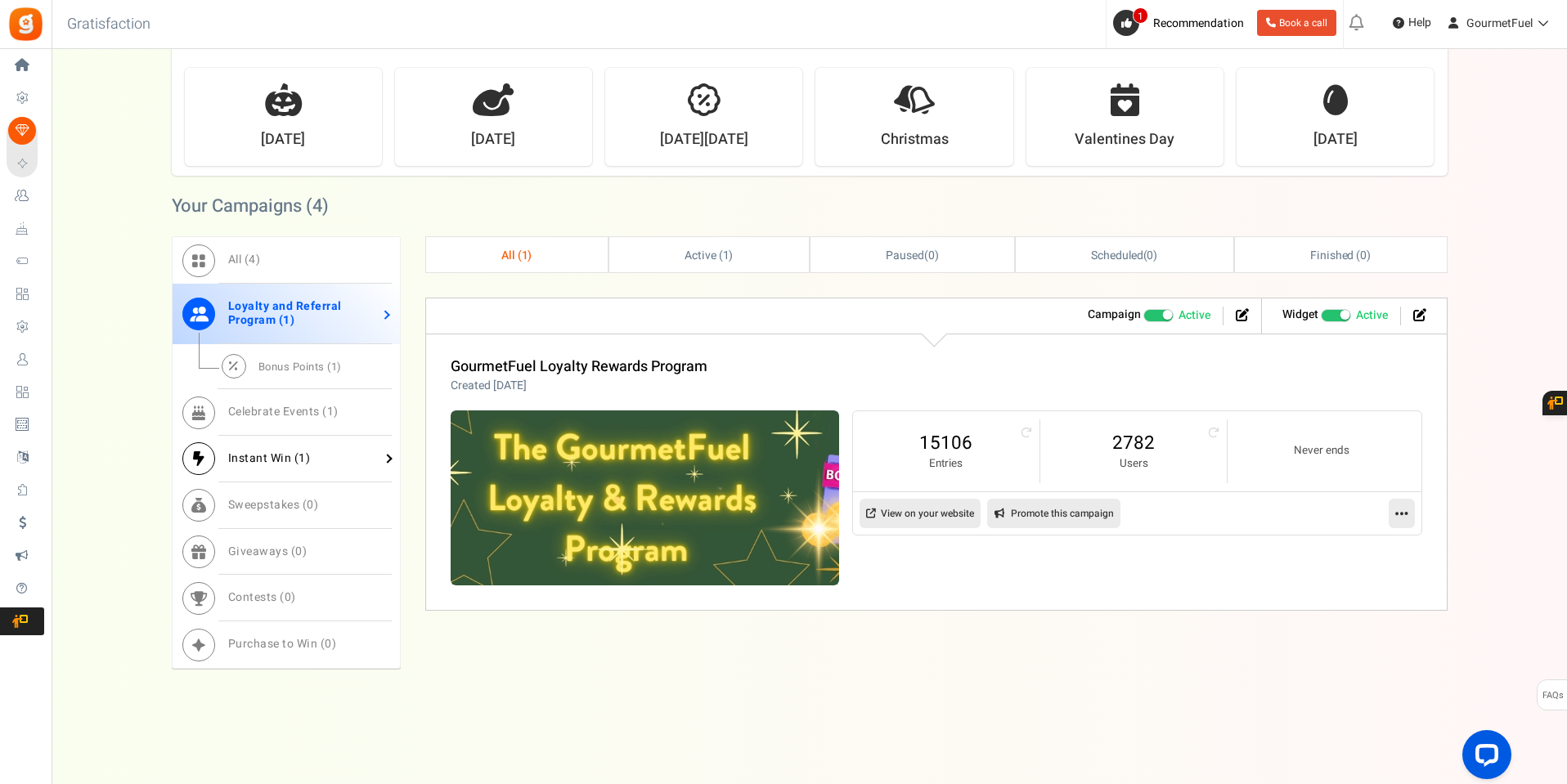
click at [278, 455] on span "Instant Win ( 1 )" at bounding box center [269, 458] width 83 height 17
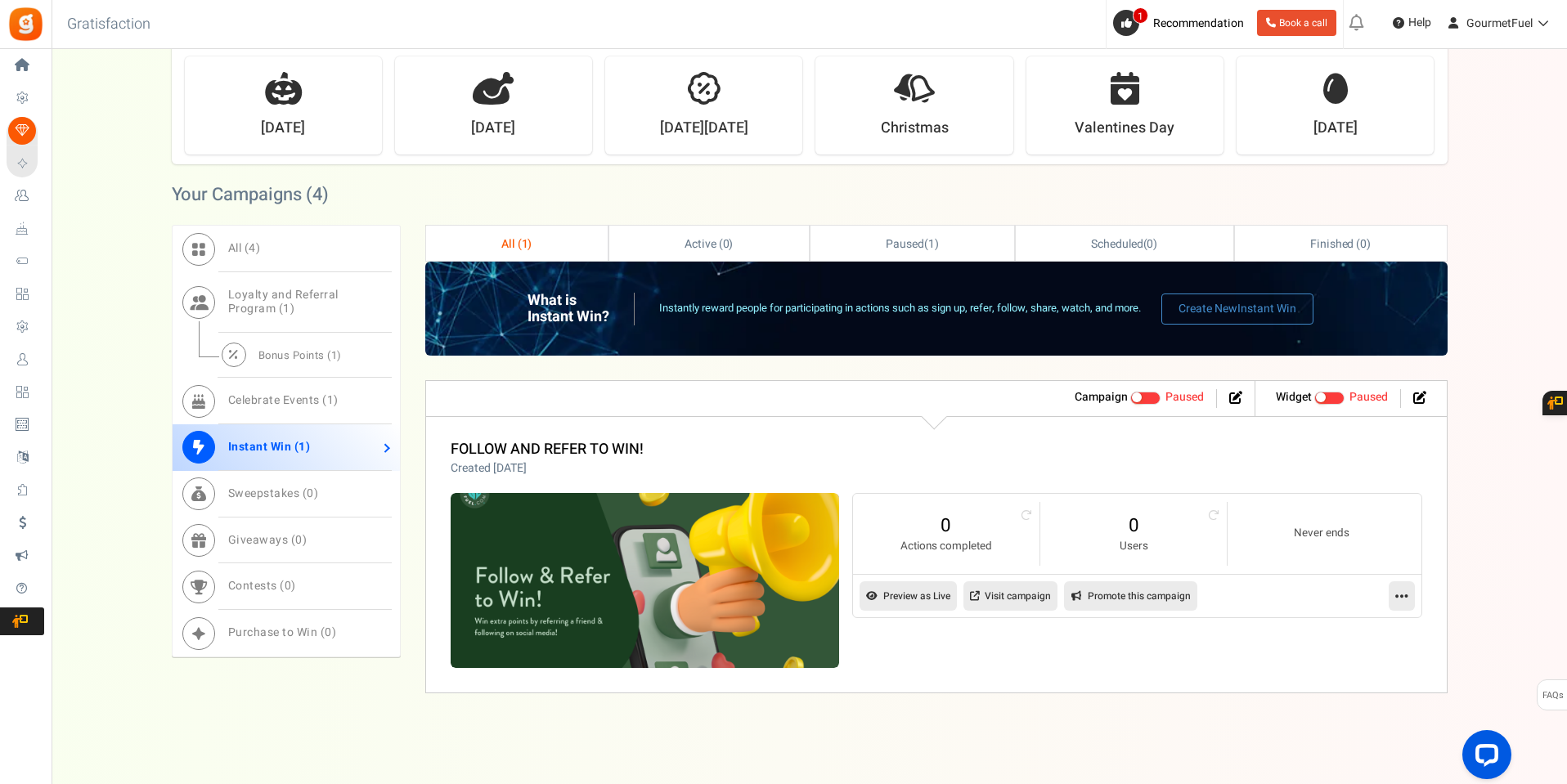
click at [1391, 593] on link at bounding box center [1401, 595] width 26 height 30
click at [1334, 634] on link "Edit" at bounding box center [1349, 636] width 121 height 31
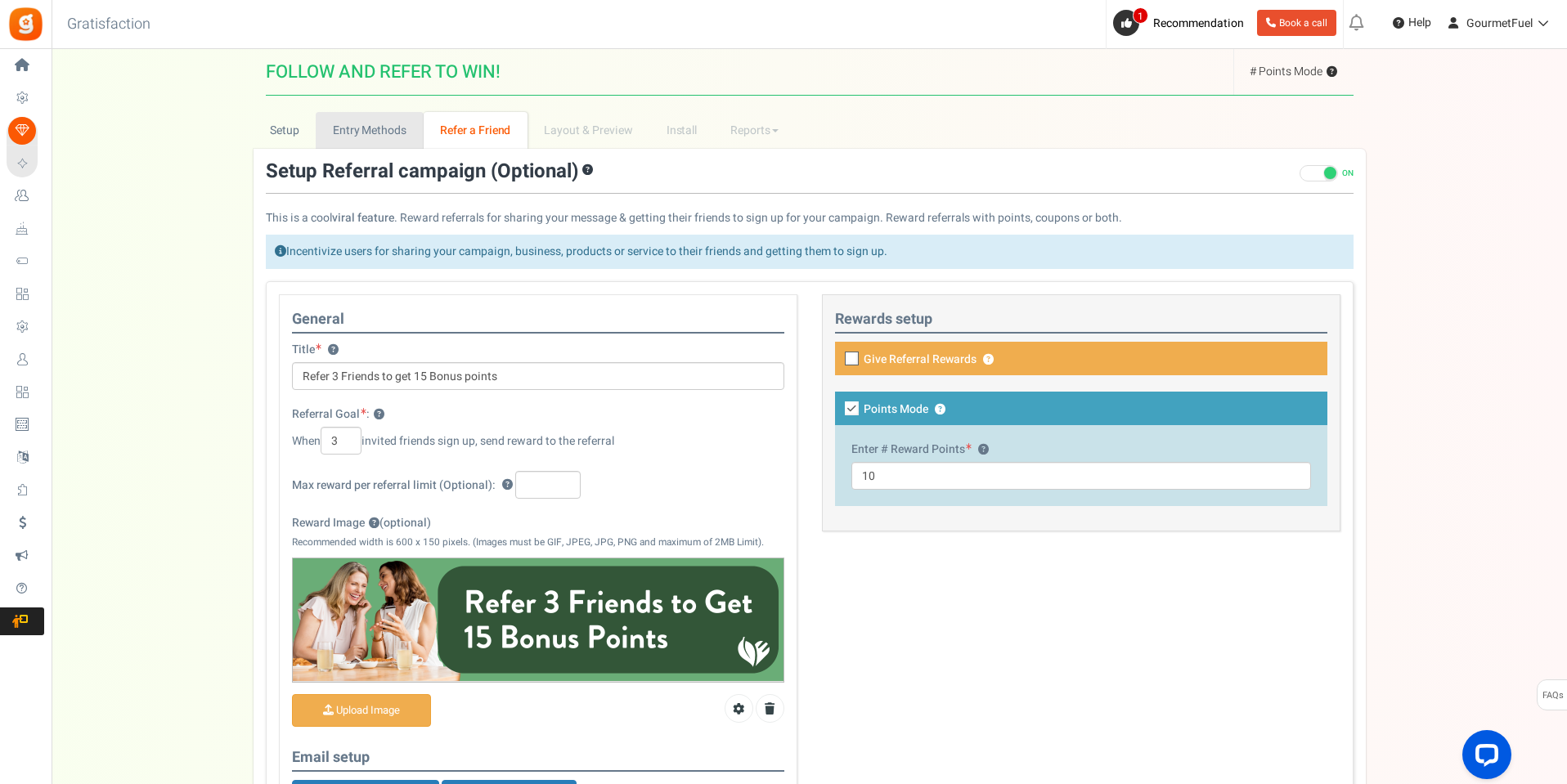
click at [362, 136] on link "Entry Methods" at bounding box center [369, 130] width 107 height 37
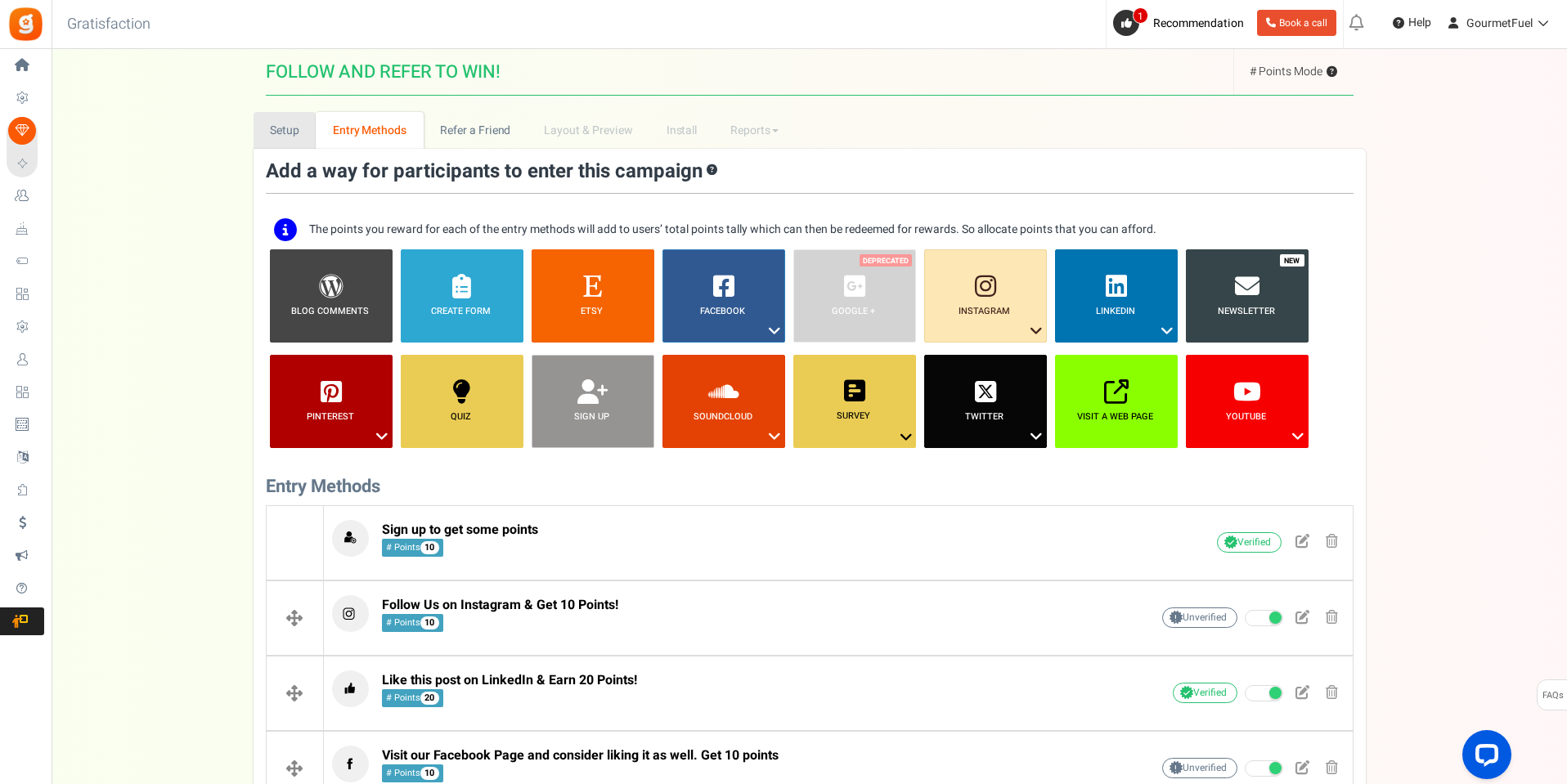
click at [268, 117] on link "Setup" at bounding box center [285, 130] width 63 height 37
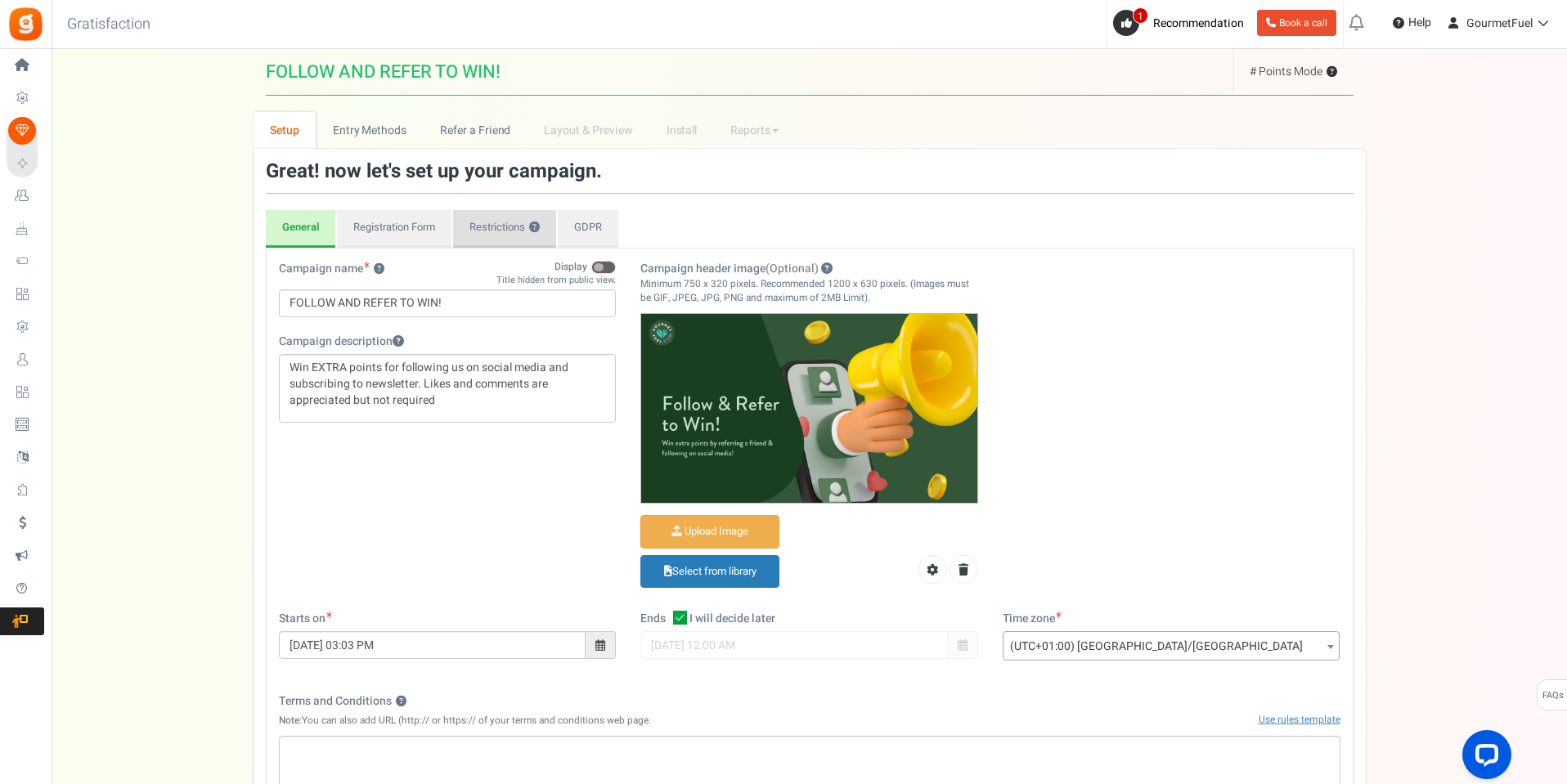
click at [501, 230] on link "Restrictions ?" at bounding box center [505, 228] width 103 height 37
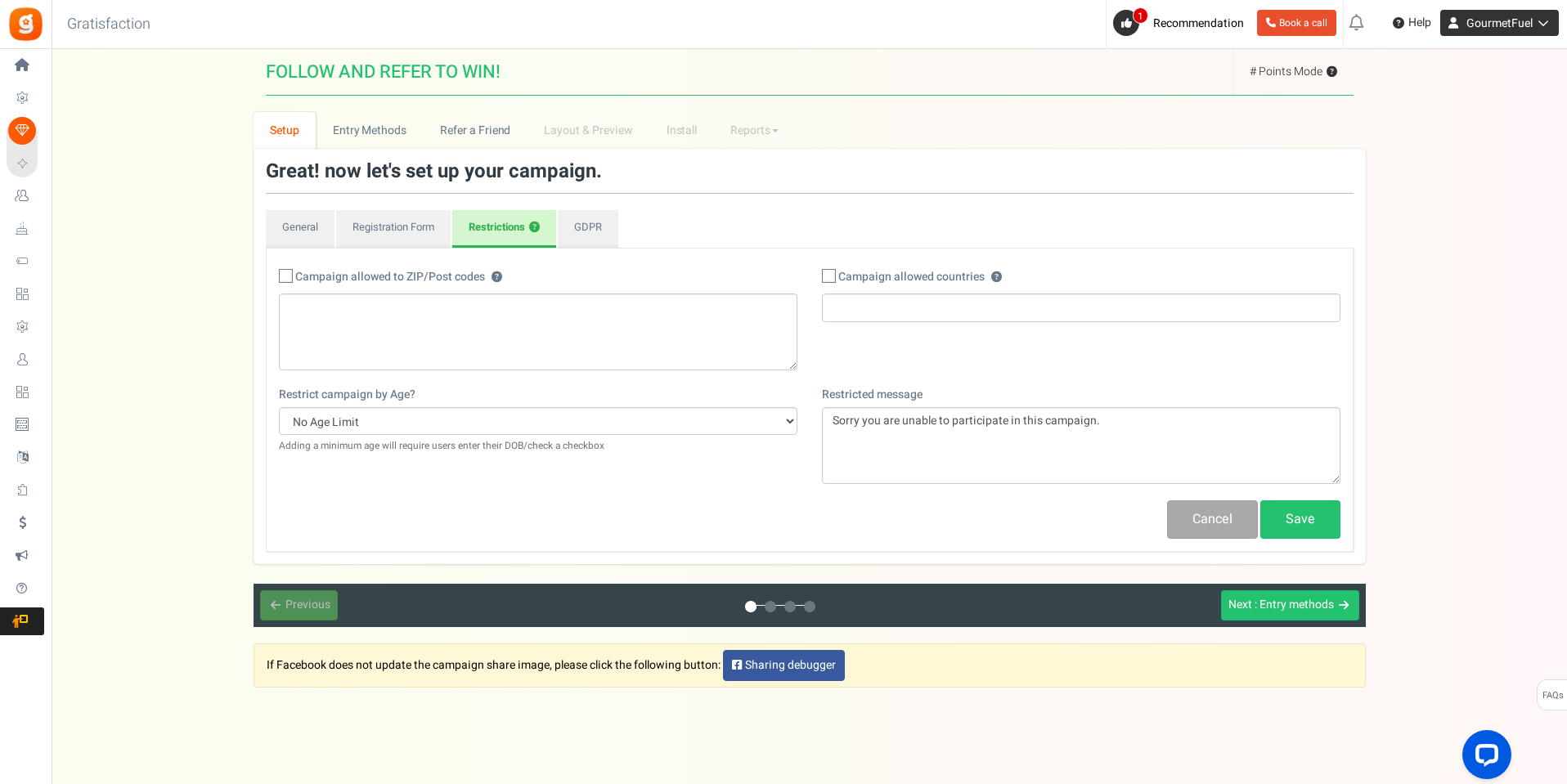
click at [1517, 21] on span "GourmetFuel" at bounding box center [1499, 23] width 66 height 17
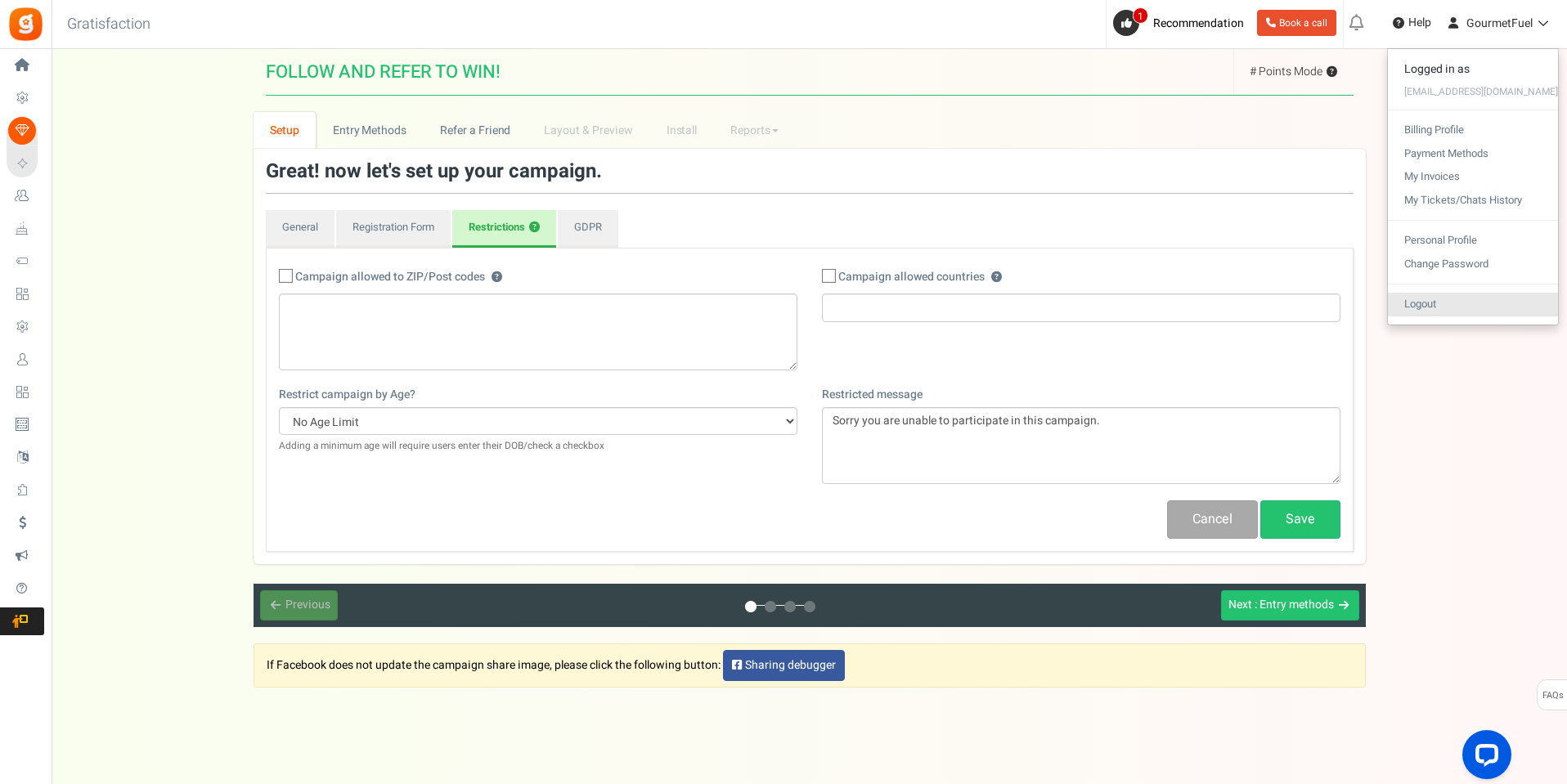
click at [1454, 302] on link "Logout" at bounding box center [1473, 304] width 170 height 24
